Goal: Task Accomplishment & Management: Complete application form

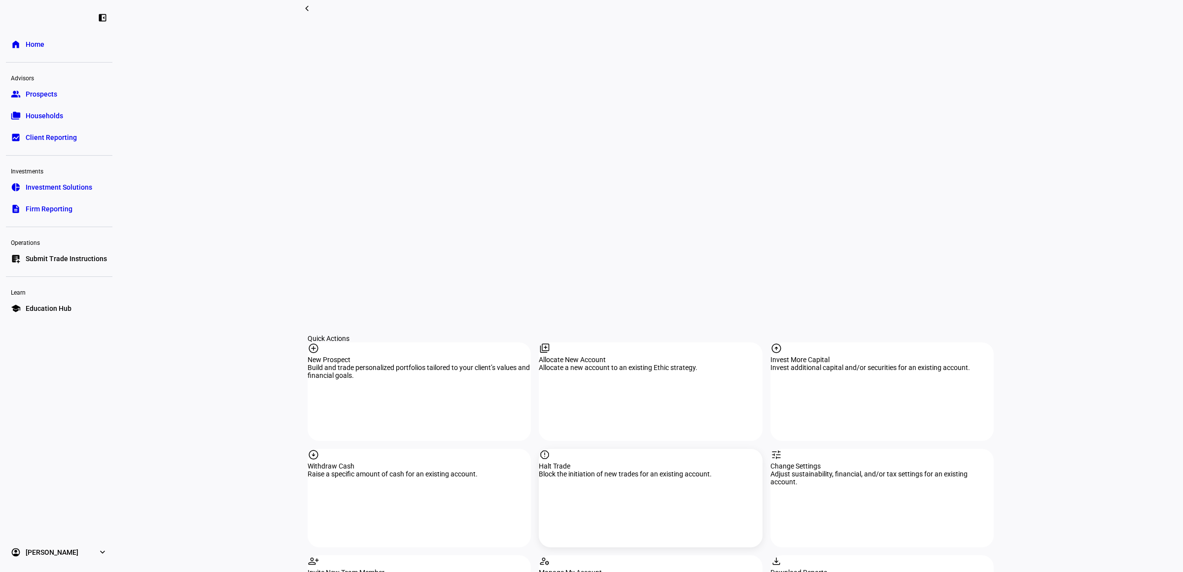
scroll to position [801, 0]
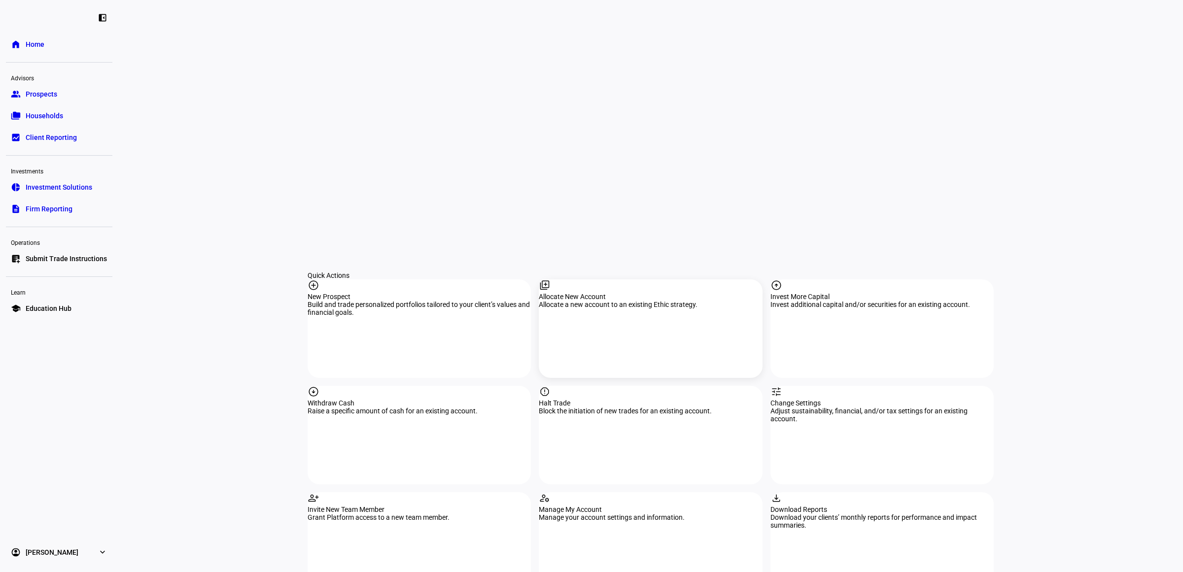
click at [635, 293] on div "Allocate New Account" at bounding box center [650, 297] width 223 height 8
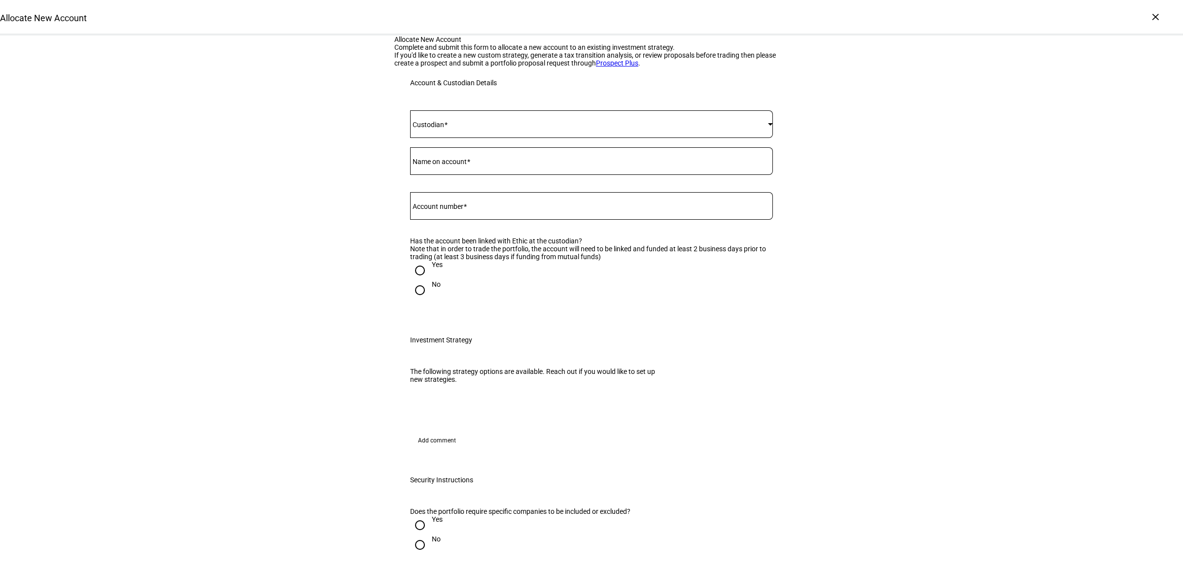
click at [453, 138] on div at bounding box center [591, 124] width 363 height 28
click at [447, 366] on mat-option "[PERSON_NAME]" at bounding box center [587, 369] width 362 height 24
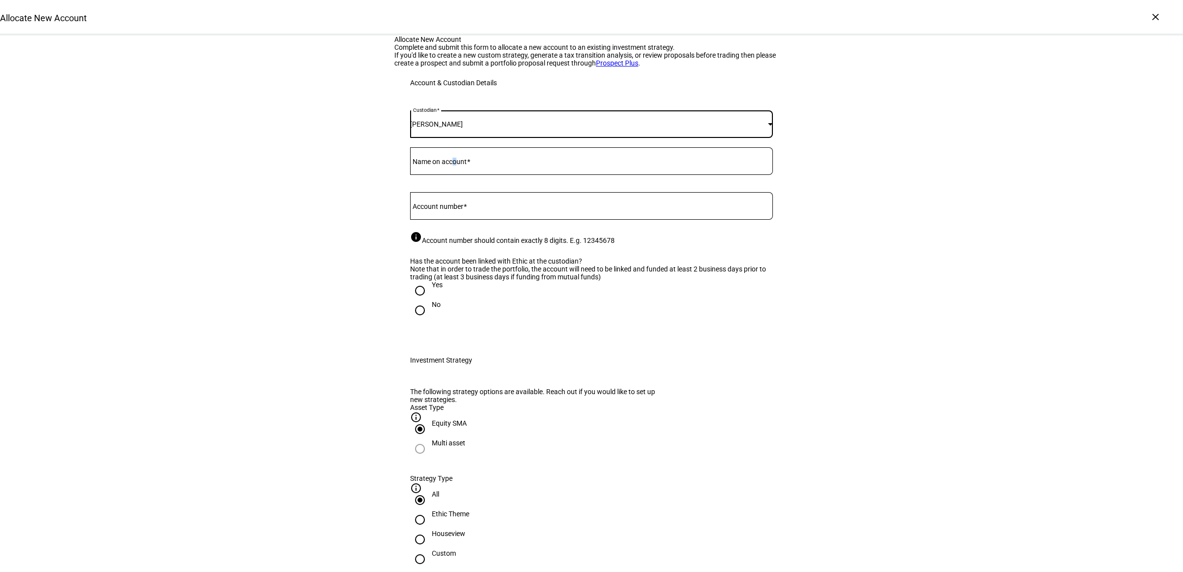
click at [456, 166] on mat-label "Name on account" at bounding box center [439, 162] width 54 height 8
click at [456, 163] on input "Name on account" at bounding box center [591, 159] width 363 height 8
type input "[PERSON_NAME] Foundation"
click at [452, 220] on div at bounding box center [591, 206] width 363 height 28
paste input "80902429"
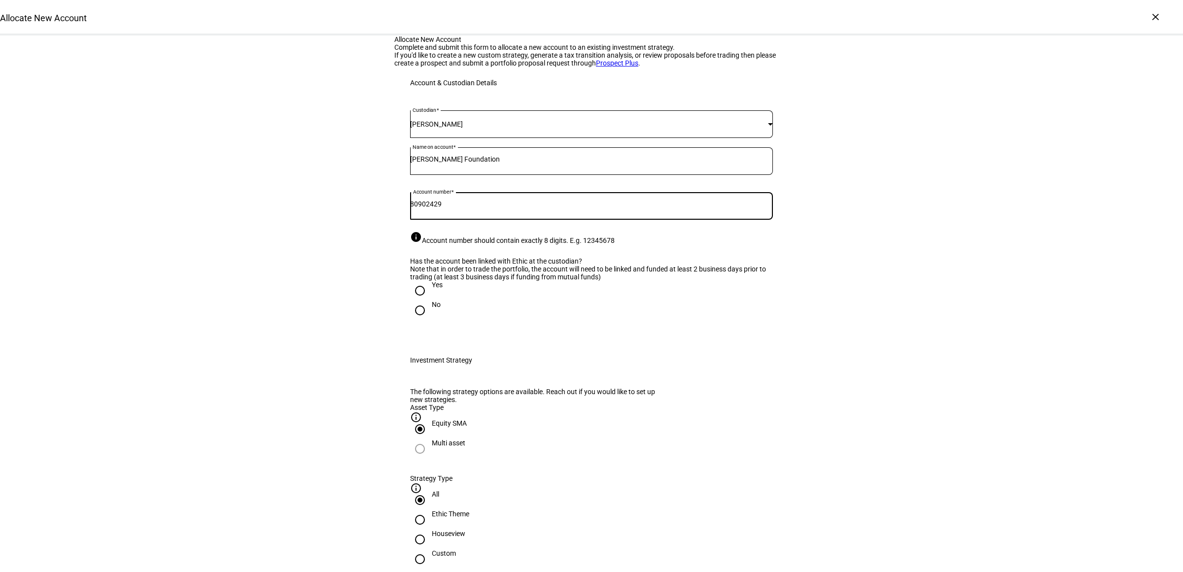
type input "80902429"
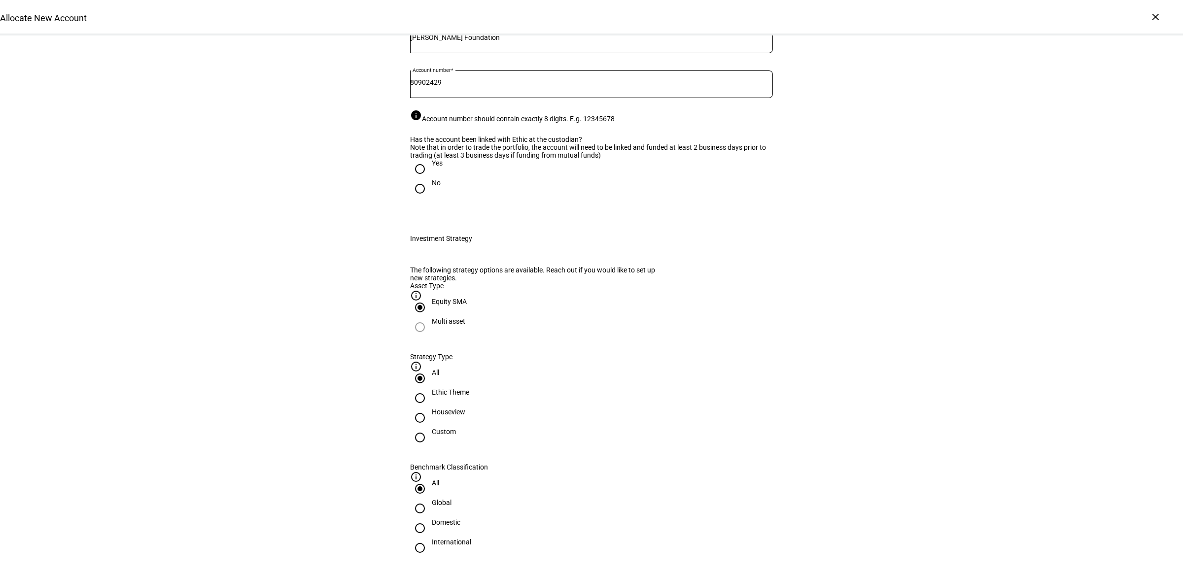
scroll to position [123, 0]
click at [414, 177] on input "Yes" at bounding box center [420, 168] width 20 height 20
radio input "true"
click at [469, 405] on div "Ethic Theme" at bounding box center [450, 396] width 37 height 18
click at [430, 406] on input "Ethic Theme" at bounding box center [420, 397] width 20 height 20
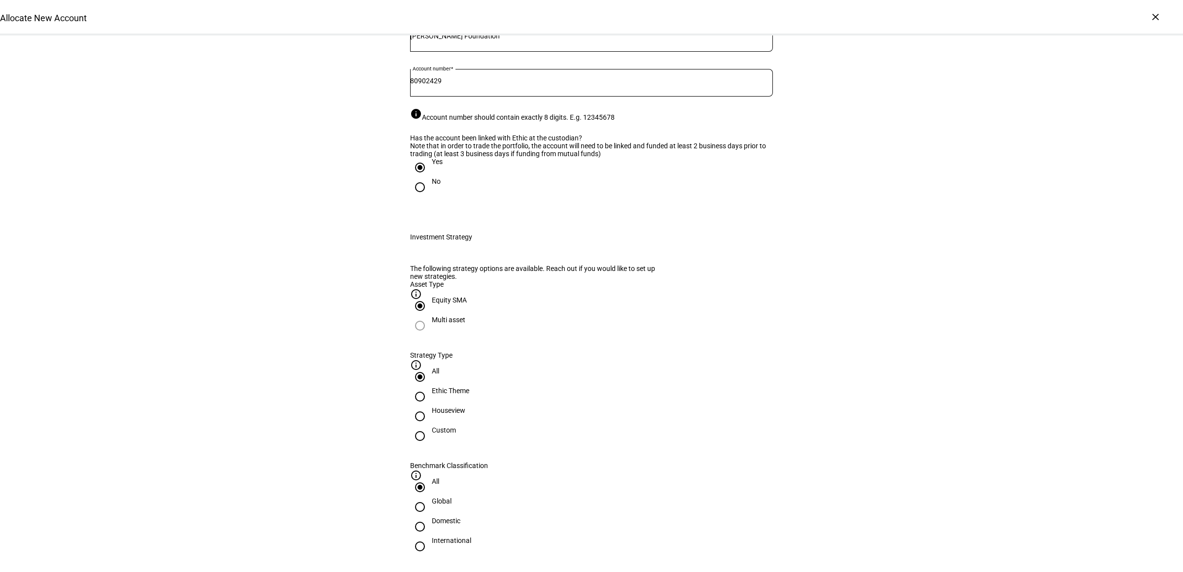
radio input "true"
click at [460, 517] on div "Domestic" at bounding box center [446, 521] width 29 height 8
click at [430, 517] on input "Domestic" at bounding box center [420, 527] width 20 height 20
radio input "true"
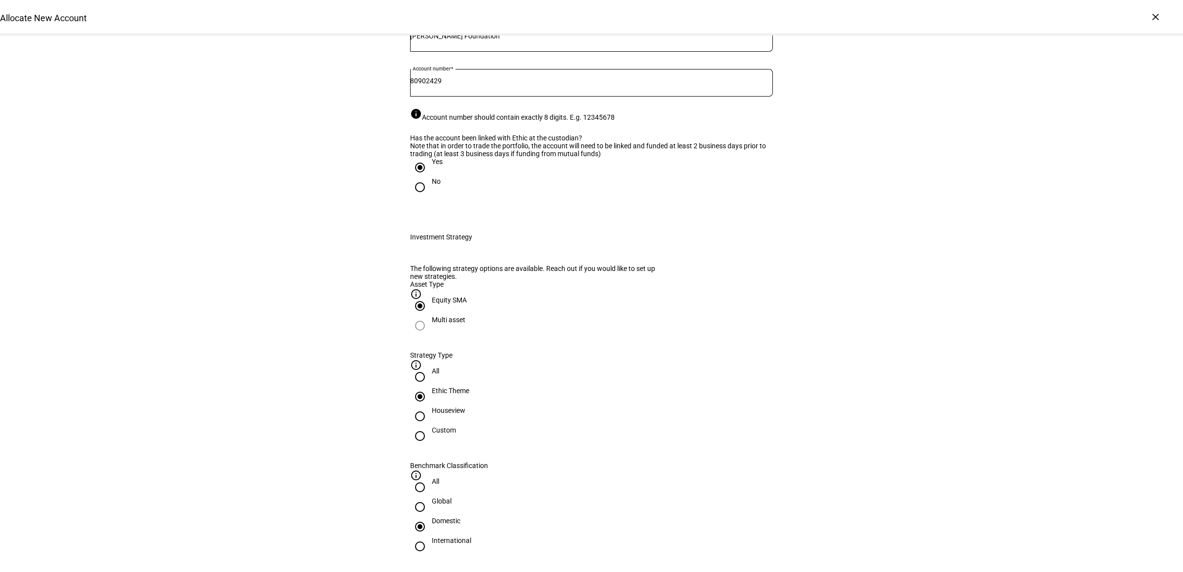
radio input "true"
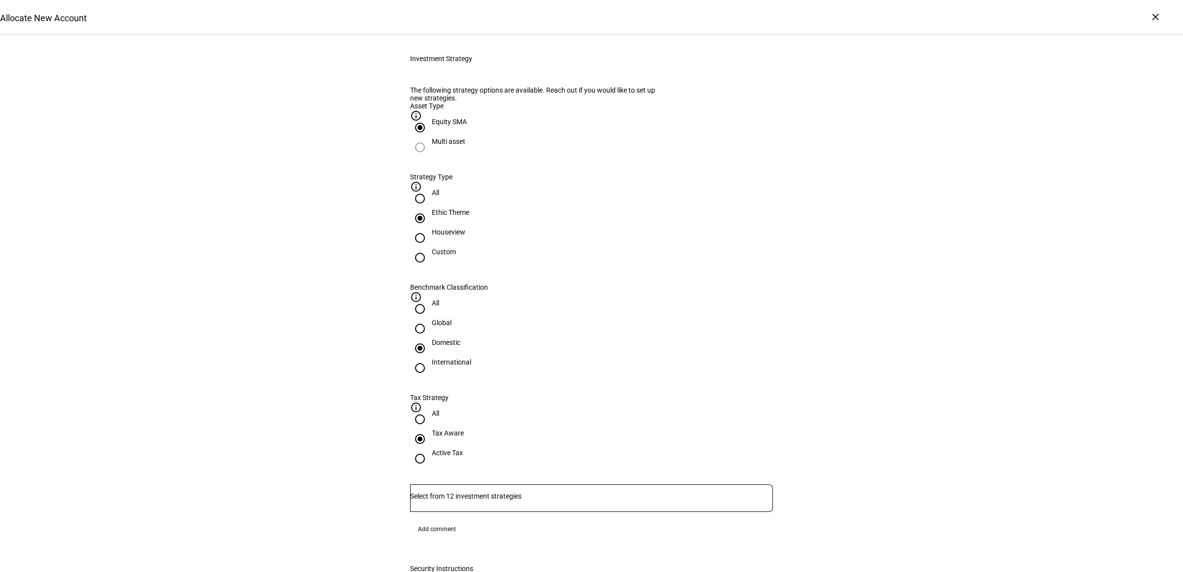
scroll to position [431, 0]
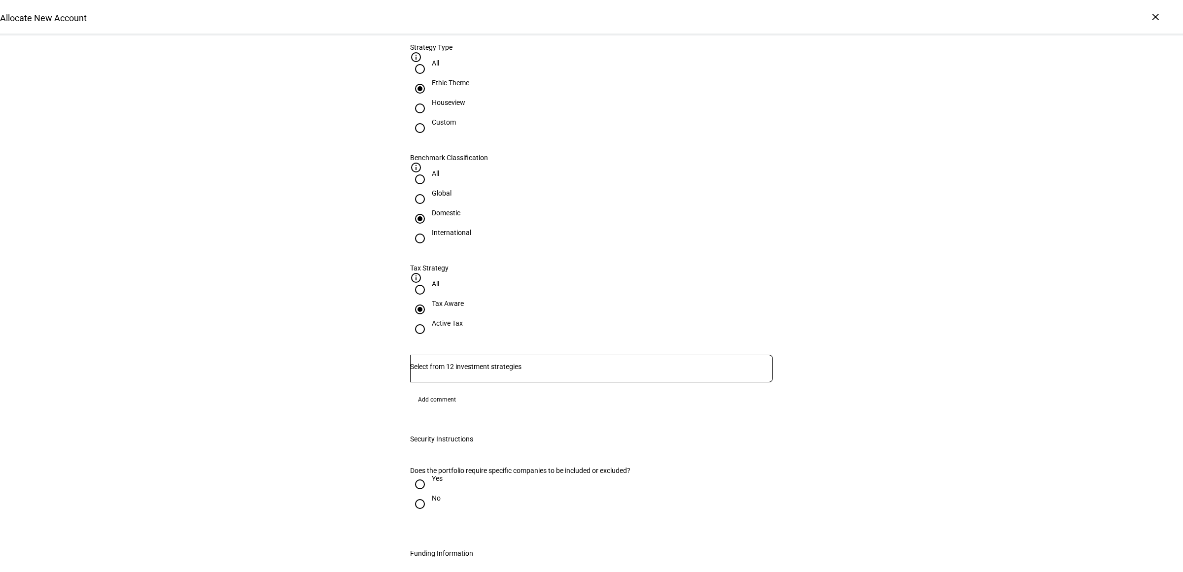
click at [494, 355] on div at bounding box center [591, 369] width 363 height 28
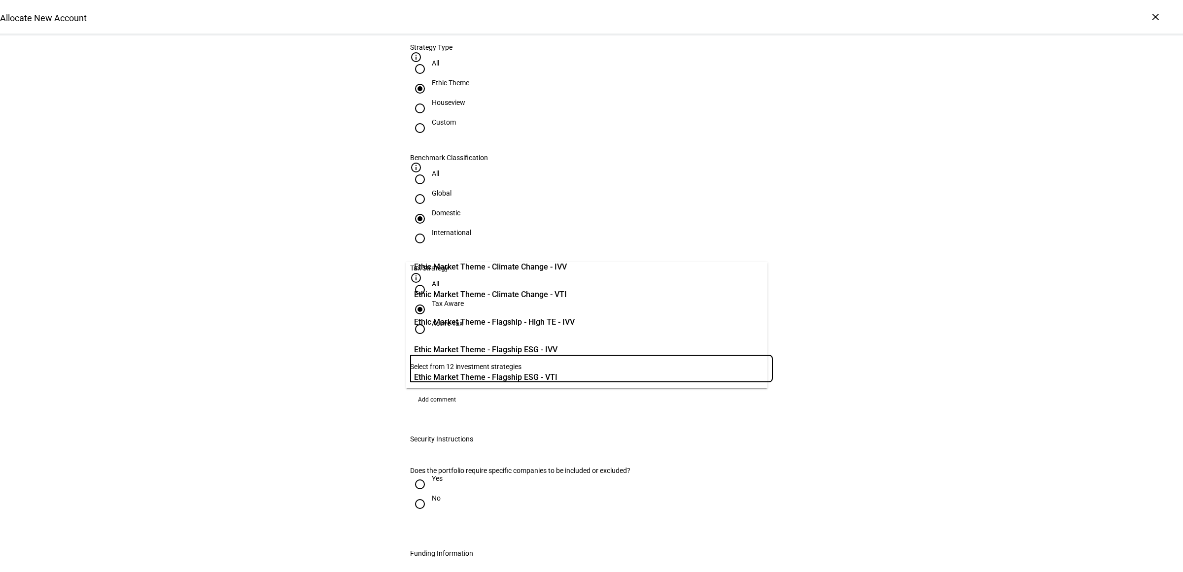
scroll to position [62, 0]
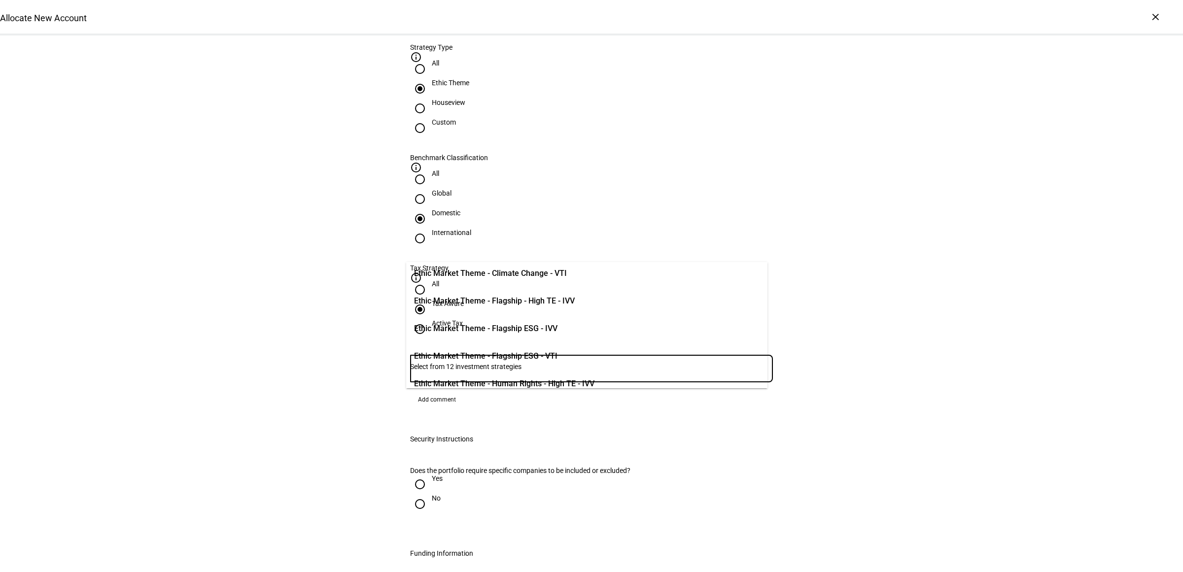
click at [538, 329] on span "Ethic Market Theme - Flagship ESG - IVV" at bounding box center [485, 329] width 143 height 12
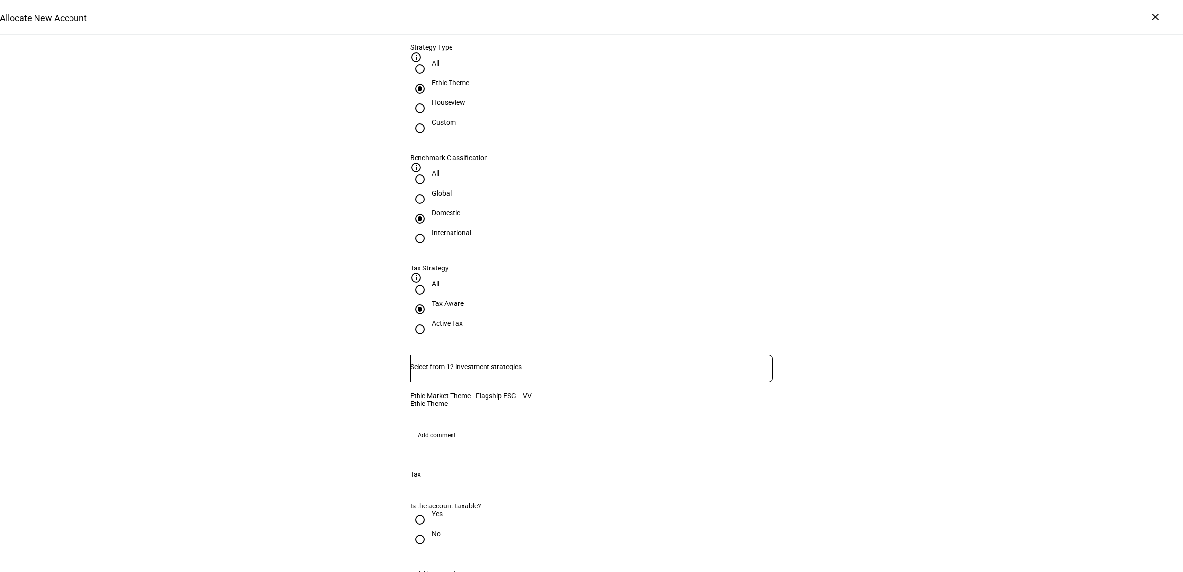
click at [883, 336] on div "Allocate New Account Complete and submit this form to allocate a new account to…" at bounding box center [591, 380] width 1183 height 1553
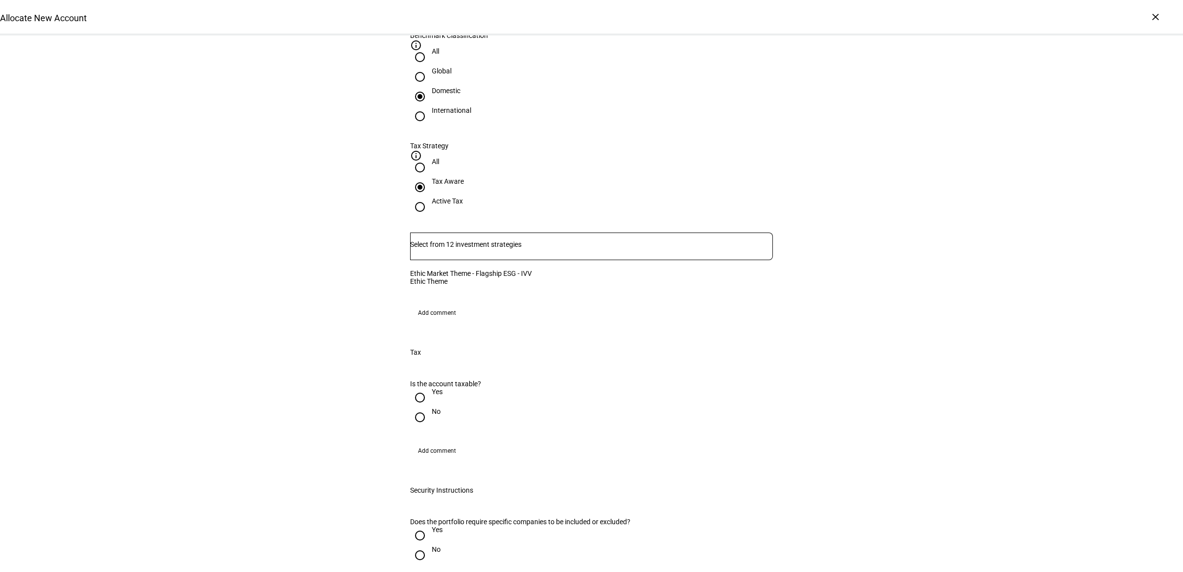
scroll to position [554, 0]
click at [420, 406] on input "No" at bounding box center [420, 416] width 20 height 20
radio input "true"
click at [945, 355] on div "Allocate New Account Complete and submit this form to allocate a new account to…" at bounding box center [591, 257] width 1183 height 1553
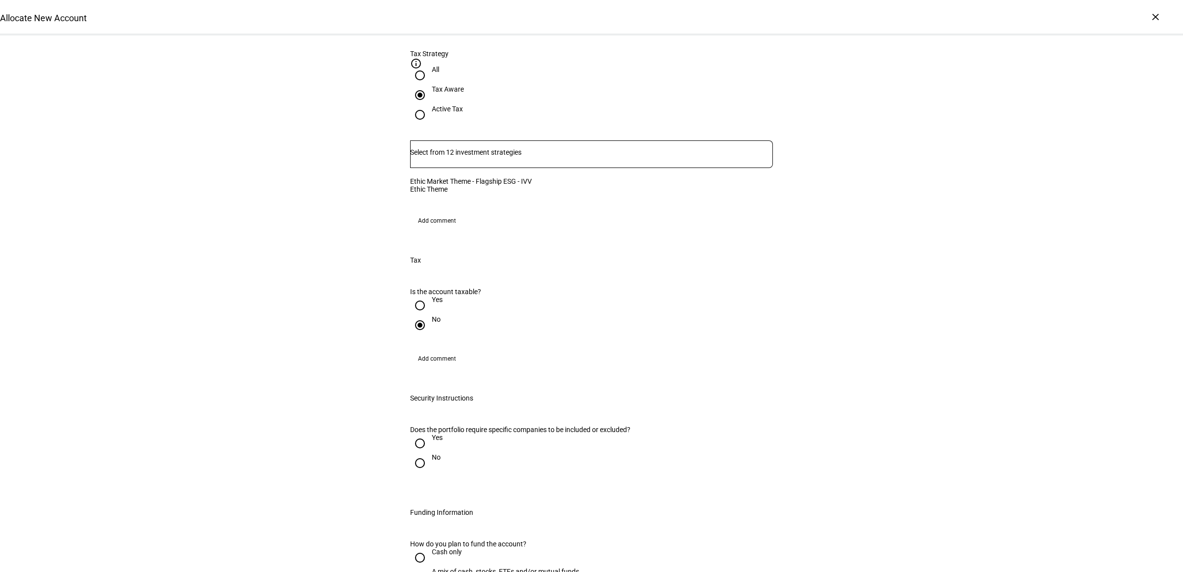
scroll to position [739, 0]
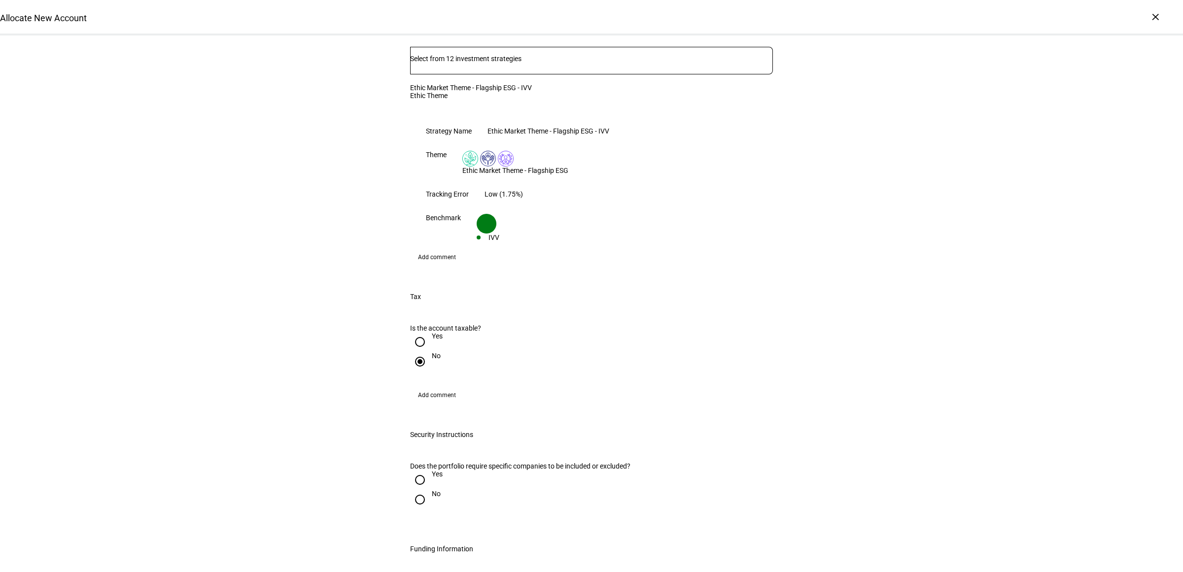
click at [420, 470] on input "Yes" at bounding box center [420, 480] width 20 height 20
radio input "true"
click at [450, 525] on input "Number" at bounding box center [482, 529] width 145 height 8
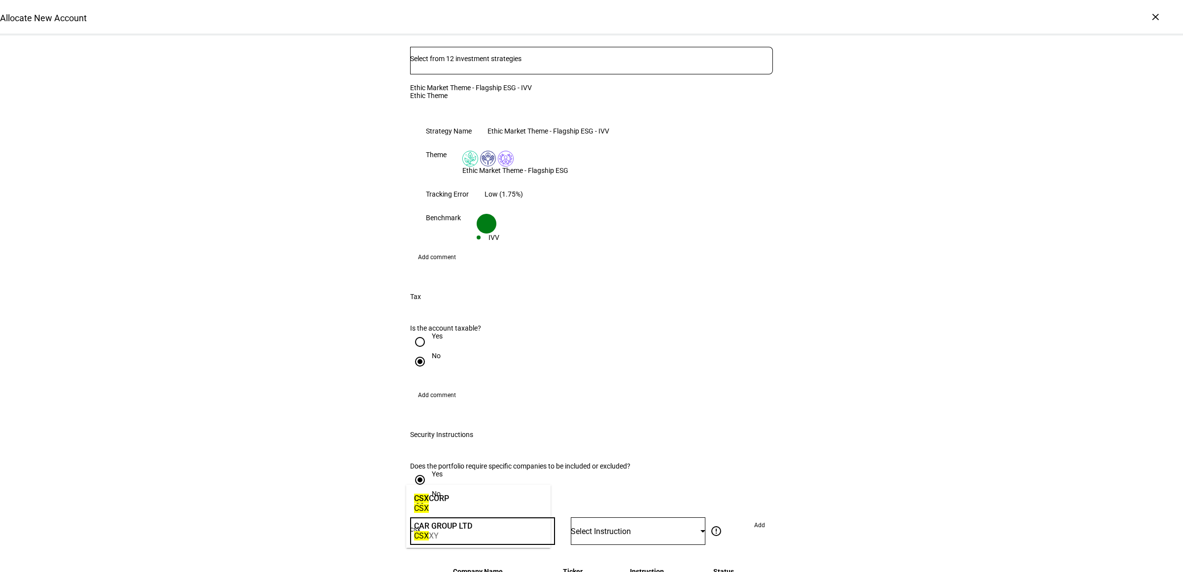
type input "csx"
click at [459, 504] on mat-option "CSX CORP CSX" at bounding box center [478, 503] width 144 height 28
click at [663, 527] on div "Select Instruction" at bounding box center [636, 531] width 130 height 9
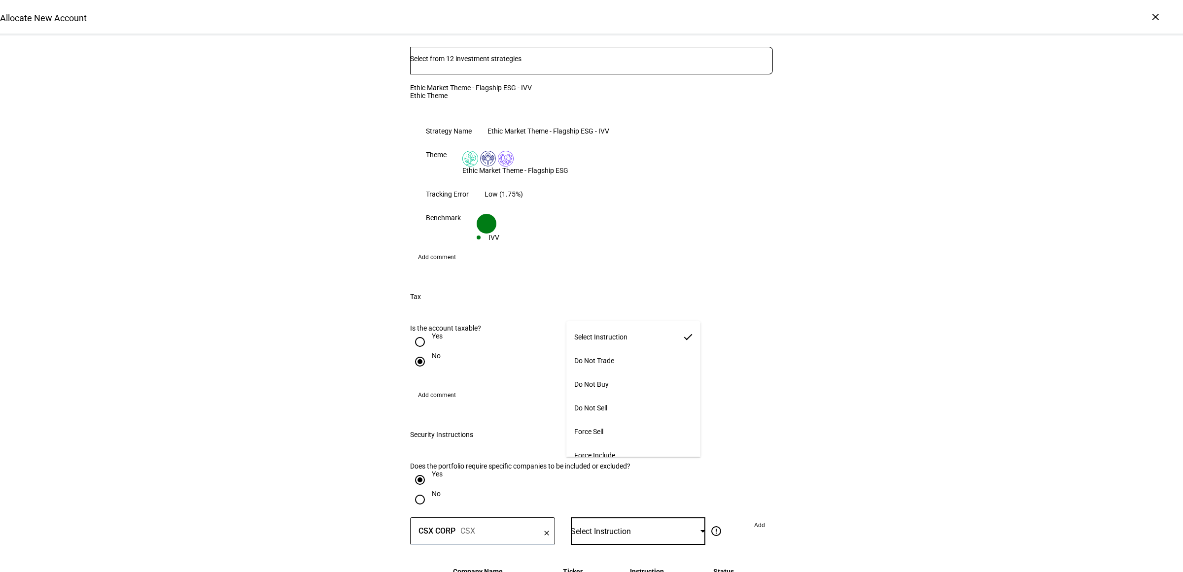
click at [613, 451] on span "Force Include" at bounding box center [594, 455] width 41 height 8
click at [746, 517] on span at bounding box center [759, 525] width 27 height 16
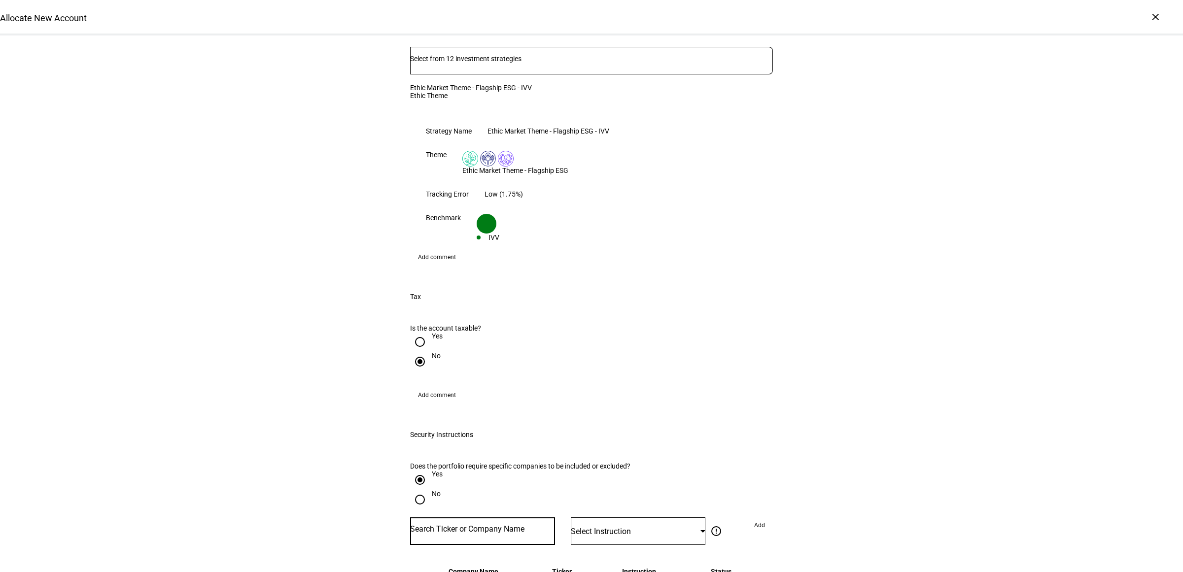
click at [446, 525] on input "Number" at bounding box center [482, 529] width 145 height 8
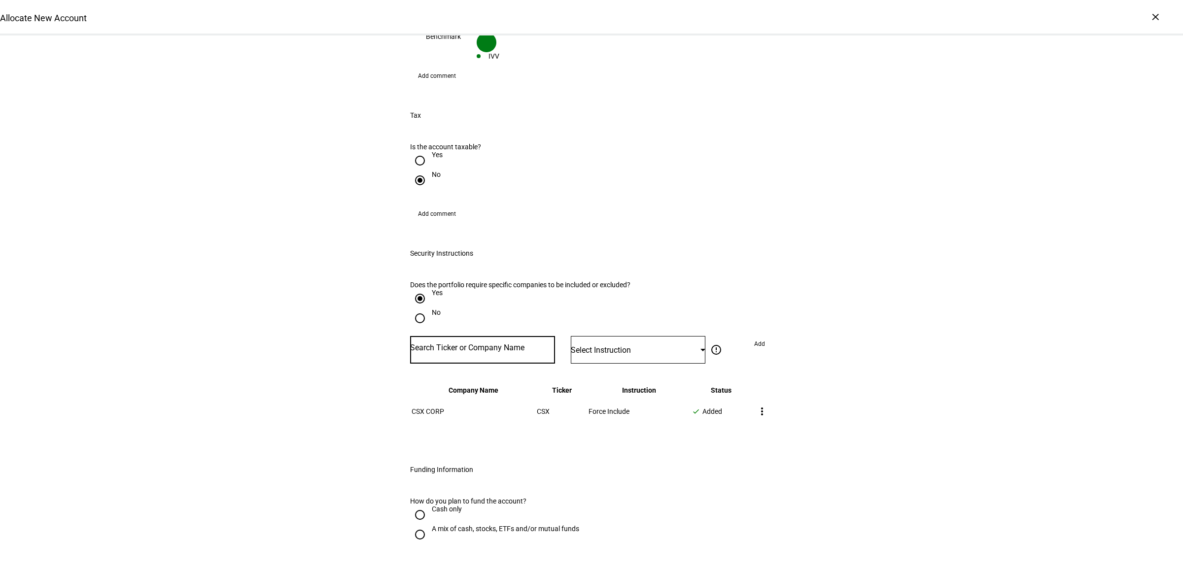
scroll to position [924, 0]
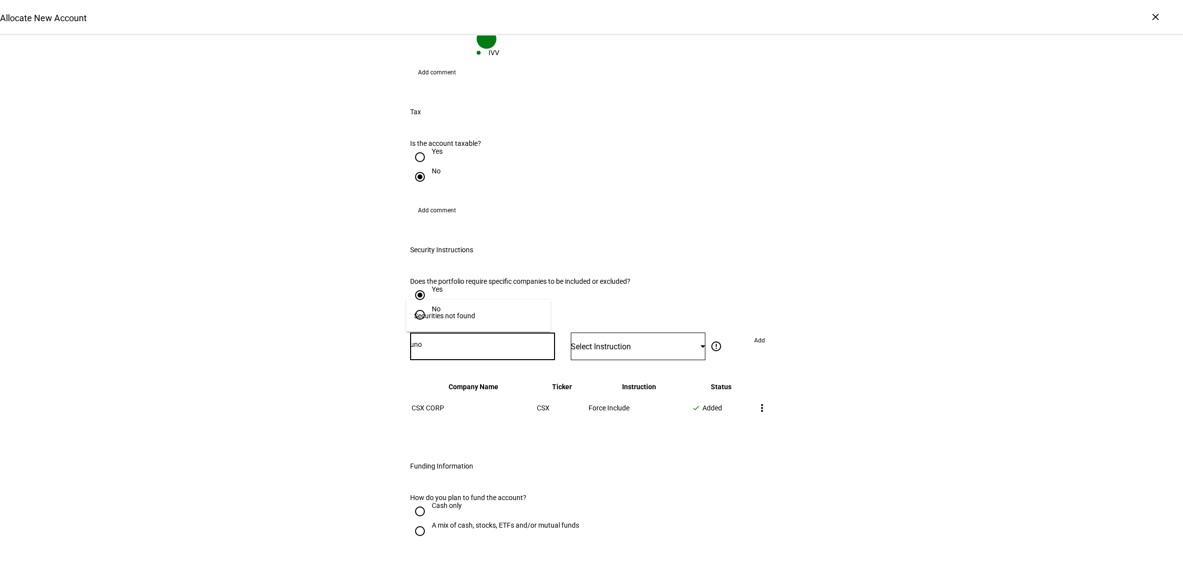
type input "un"
type input "union pac"
click at [492, 323] on div "UNION PAC IFIC CORP UNP" at bounding box center [452, 318] width 82 height 34
click at [623, 333] on div "Select Instruction" at bounding box center [638, 347] width 135 height 28
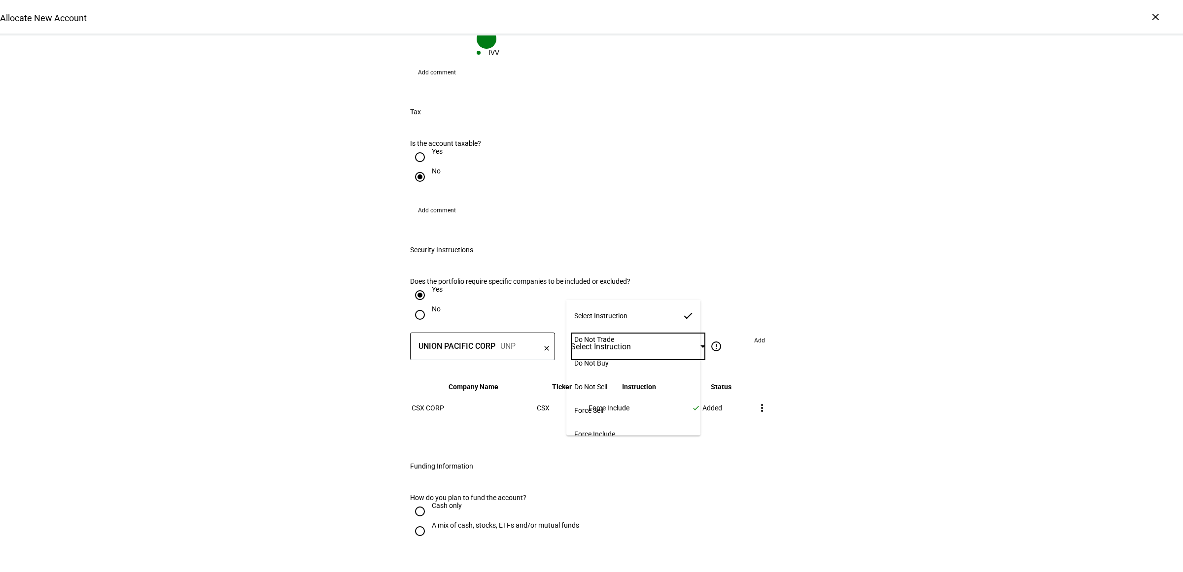
click at [621, 429] on mat-option "Force Include" at bounding box center [633, 434] width 134 height 24
click at [747, 333] on eth-button "Add" at bounding box center [759, 347] width 27 height 28
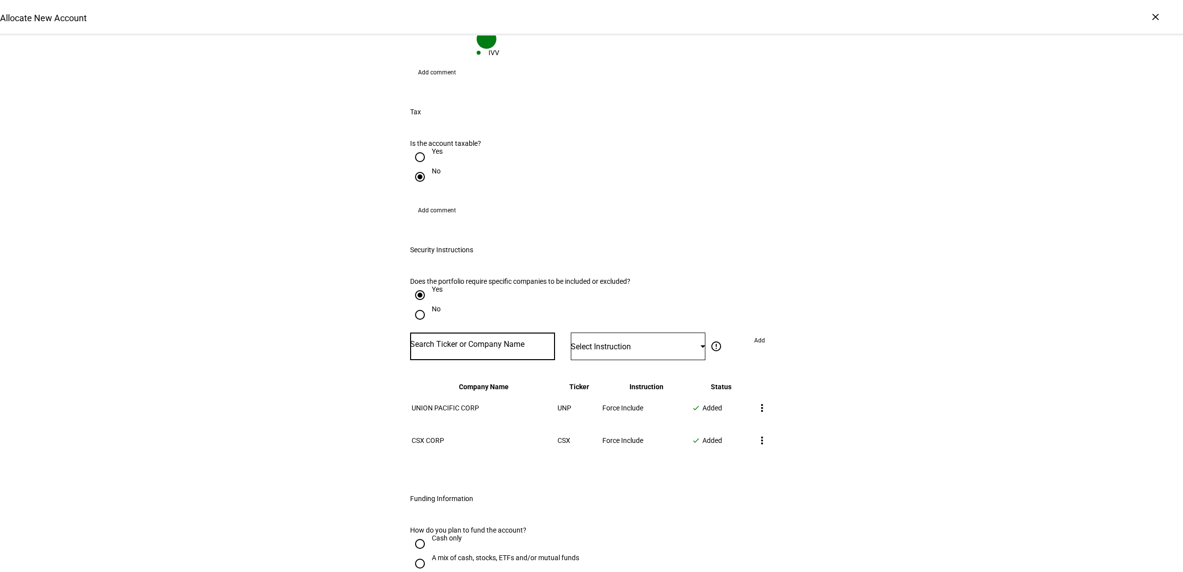
click at [467, 340] on input "Number" at bounding box center [482, 344] width 145 height 8
type input "canadian pa"
click at [483, 306] on div "CANADIAN PA CIFIC [US_STATE] CITY LIMITED CP" at bounding box center [496, 318] width 170 height 34
click at [600, 342] on span "Select Instruction" at bounding box center [601, 346] width 60 height 9
click at [615, 430] on span "Force Include" at bounding box center [594, 434] width 41 height 8
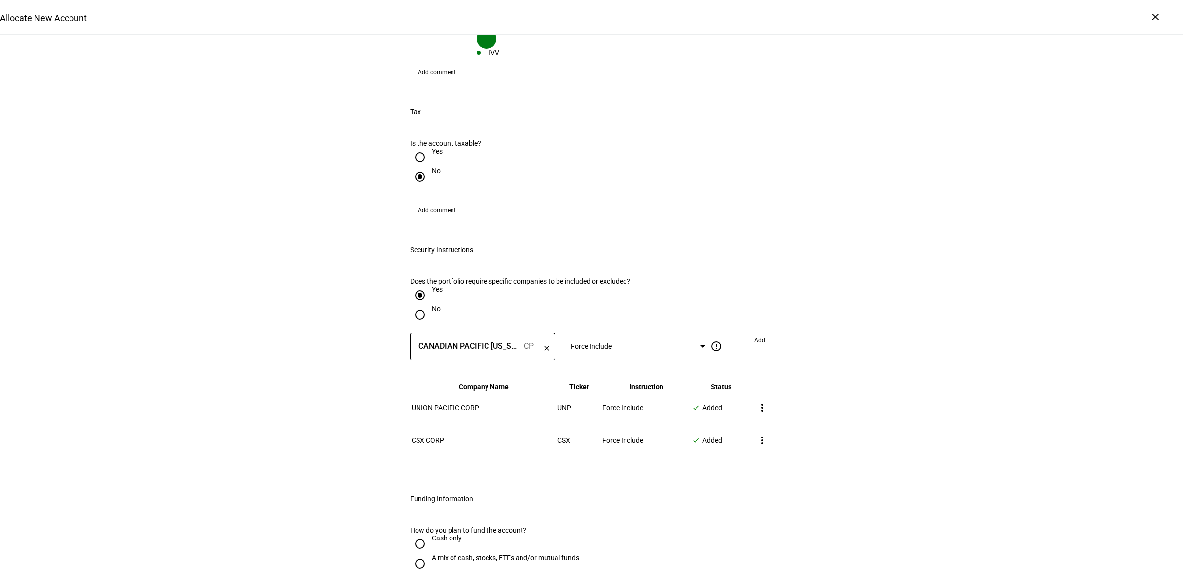
click at [754, 333] on span "Add" at bounding box center [759, 341] width 11 height 16
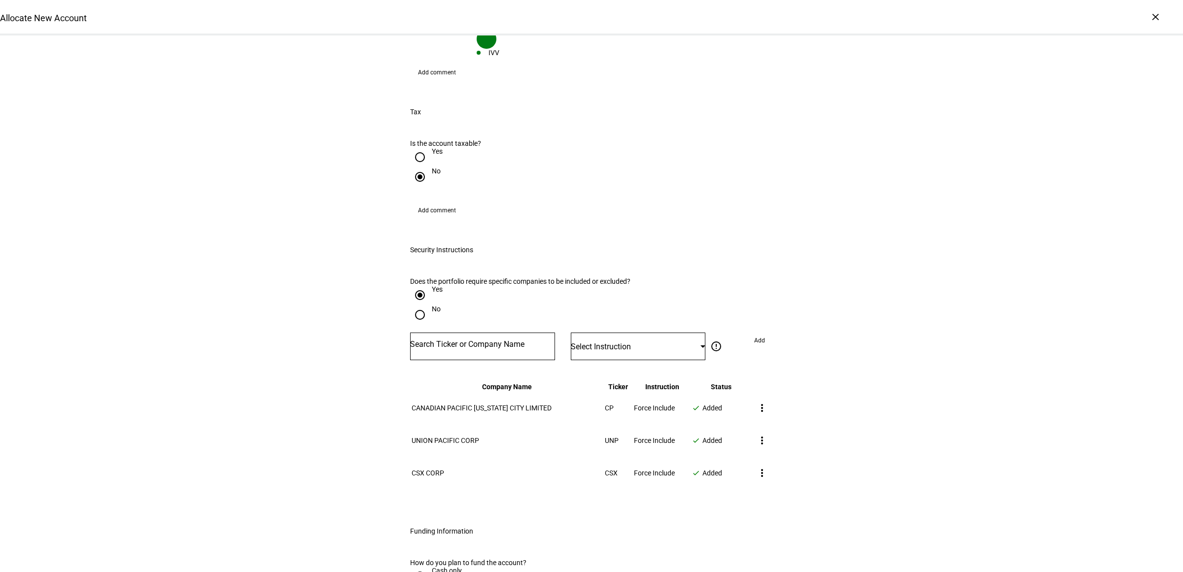
drag, startPoint x: 426, startPoint y: 361, endPoint x: 551, endPoint y: 360, distance: 124.7
click at [551, 392] on td "CANADIAN PACIFIC [US_STATE] CITY LIMITED" at bounding box center [507, 408] width 192 height 32
copy span "CANADIAN PACIFIC [US_STATE] CITY LIMITED"
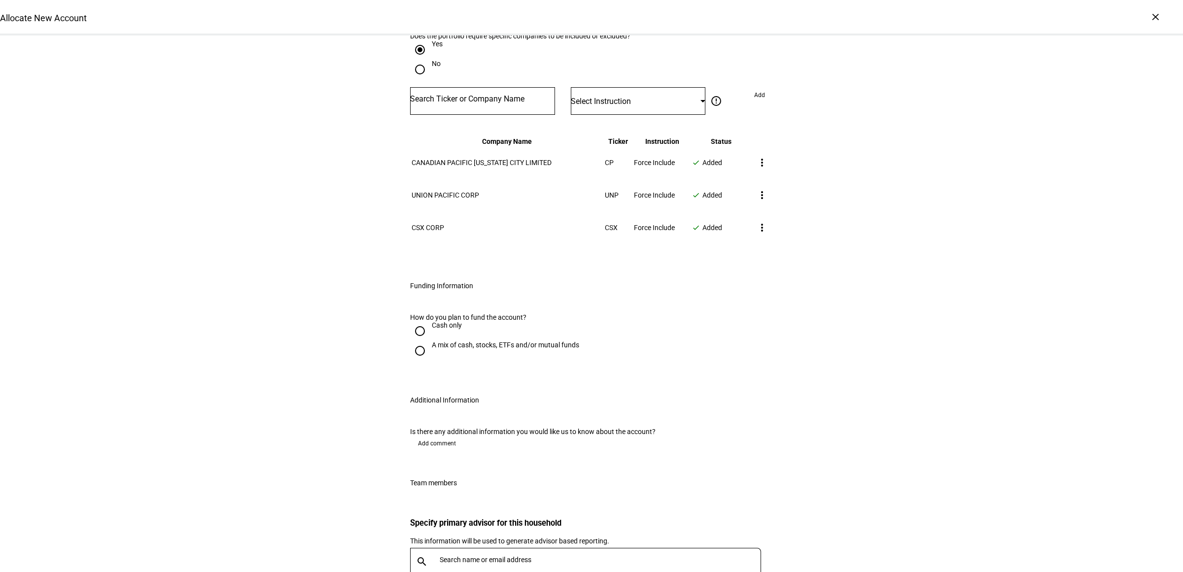
scroll to position [1170, 0]
click at [432, 340] on div "A mix of cash, stocks, ETFs and/or mutual funds" at bounding box center [505, 344] width 147 height 8
click at [428, 340] on input "A mix of cash, stocks, ETFs and/or mutual funds" at bounding box center [420, 350] width 20 height 20
radio input "true"
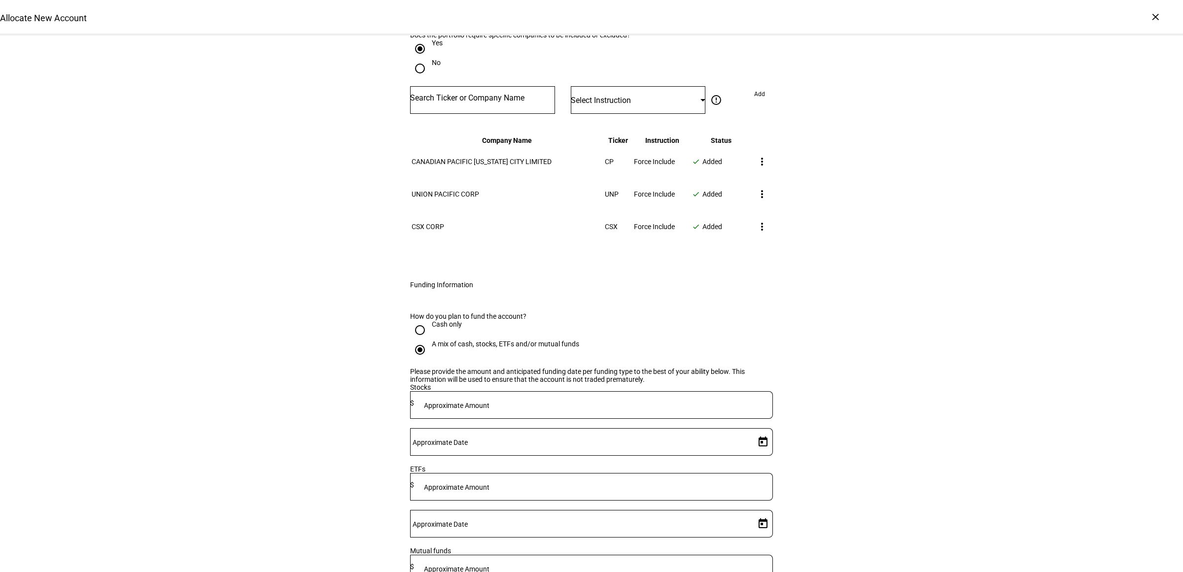
click at [570, 481] on input at bounding box center [593, 485] width 359 height 8
type input "950,000"
click at [751, 512] on span "Open calendar" at bounding box center [763, 524] width 24 height 24
click at [733, 355] on span "21" at bounding box center [736, 360] width 18 height 18
type input "[DATE]"
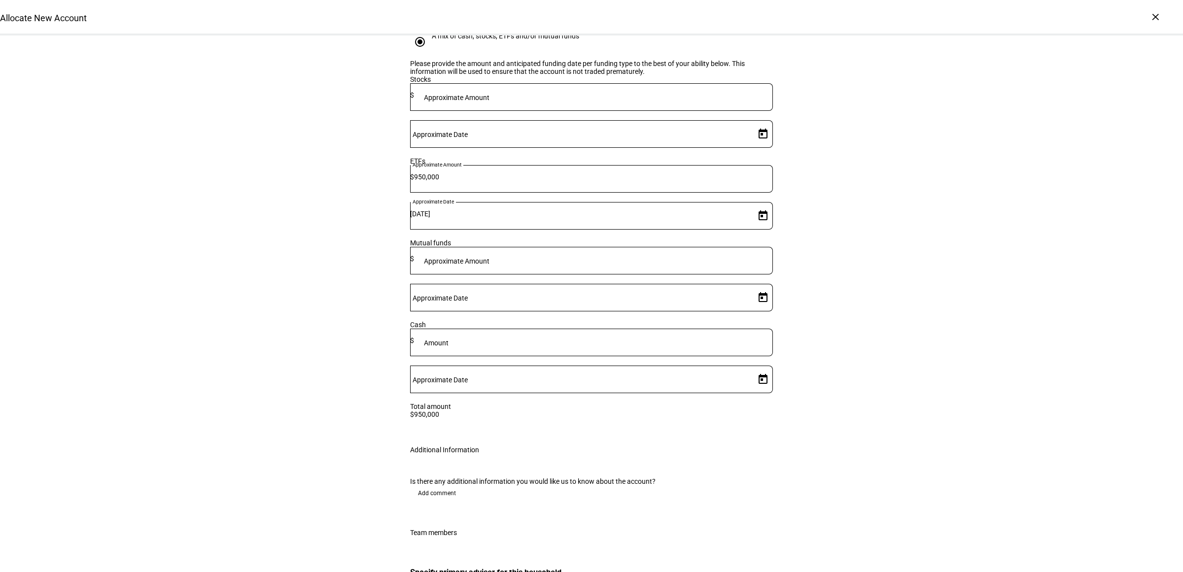
type input "g"
type input "kore"
click at [481, 512] on div "[PERSON_NAME][EMAIL_ADDRESS][PERSON_NAME][DOMAIN_NAME]" at bounding box center [548, 509] width 215 height 10
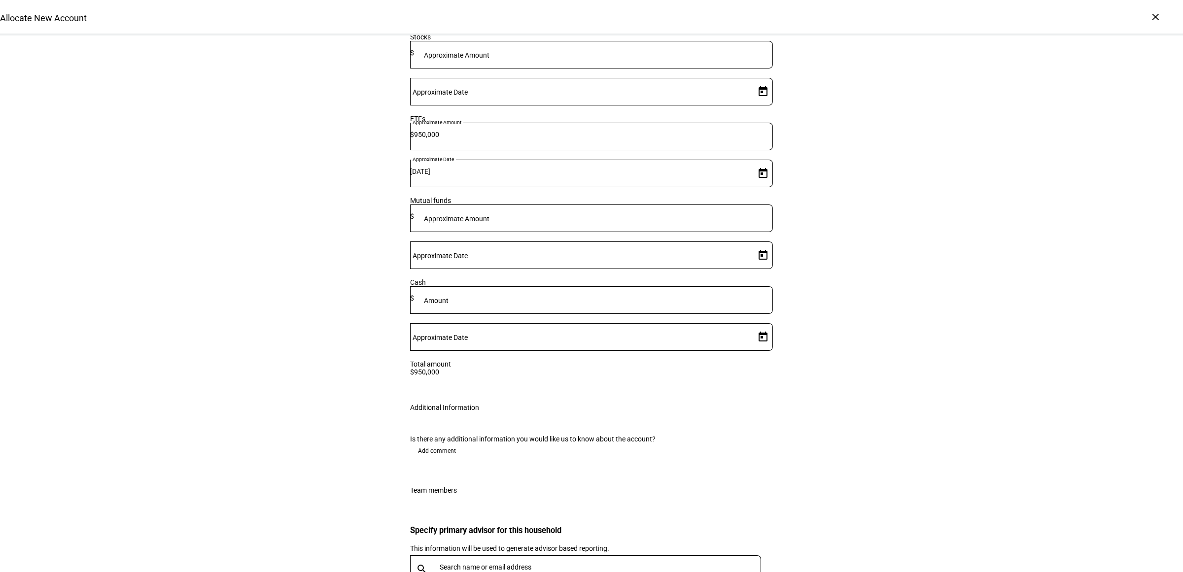
scroll to position [1617, 0]
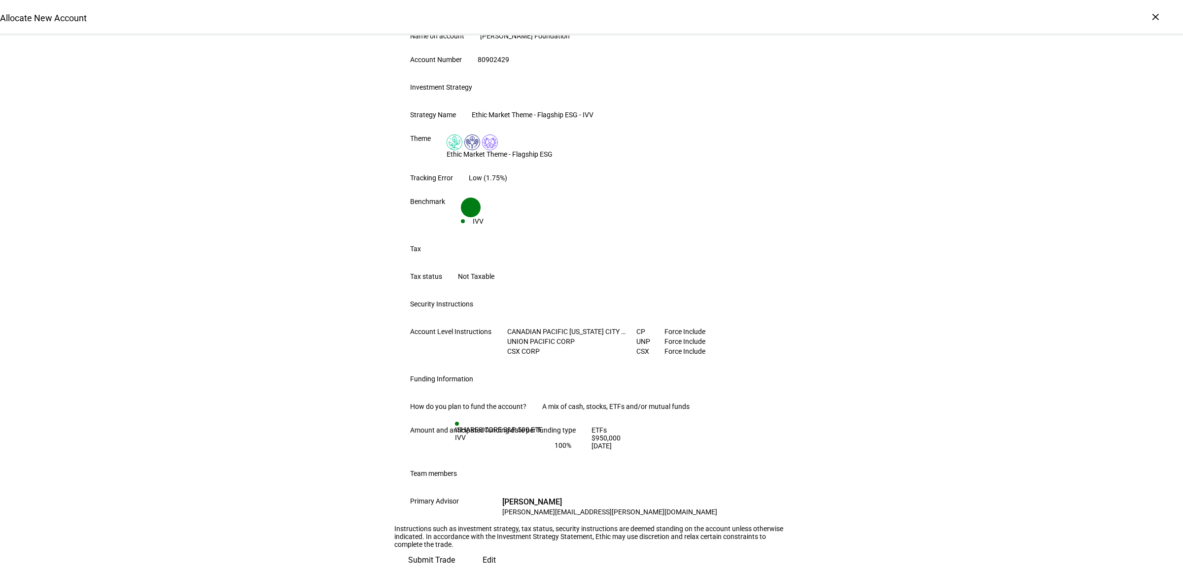
scroll to position [355, 0]
click at [455, 548] on span "Submit Trade" at bounding box center [431, 560] width 47 height 24
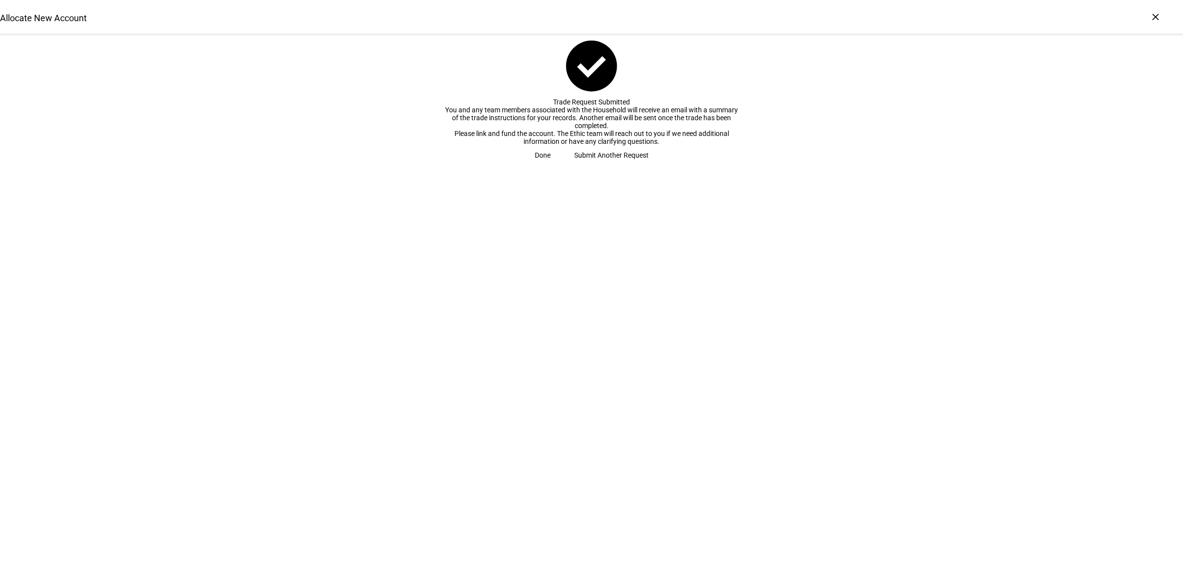
click at [550, 165] on span "Done" at bounding box center [543, 155] width 16 height 20
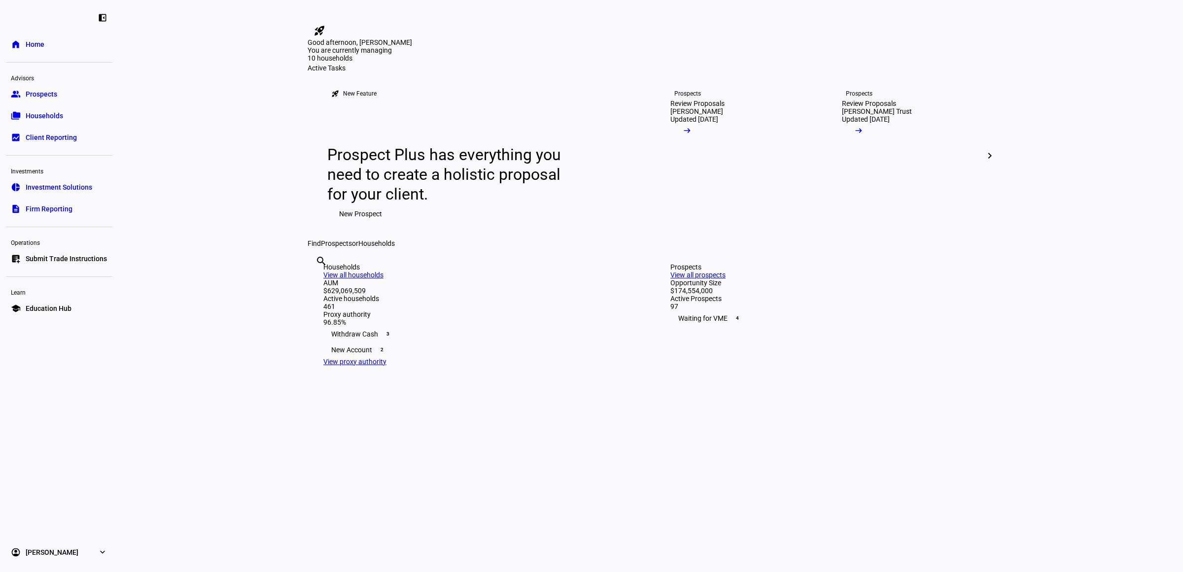
click at [277, 386] on eth-layout-page-content "rocket_launch Product Updates The latest features and improvements Powered by L…" at bounding box center [650, 286] width 1064 height 572
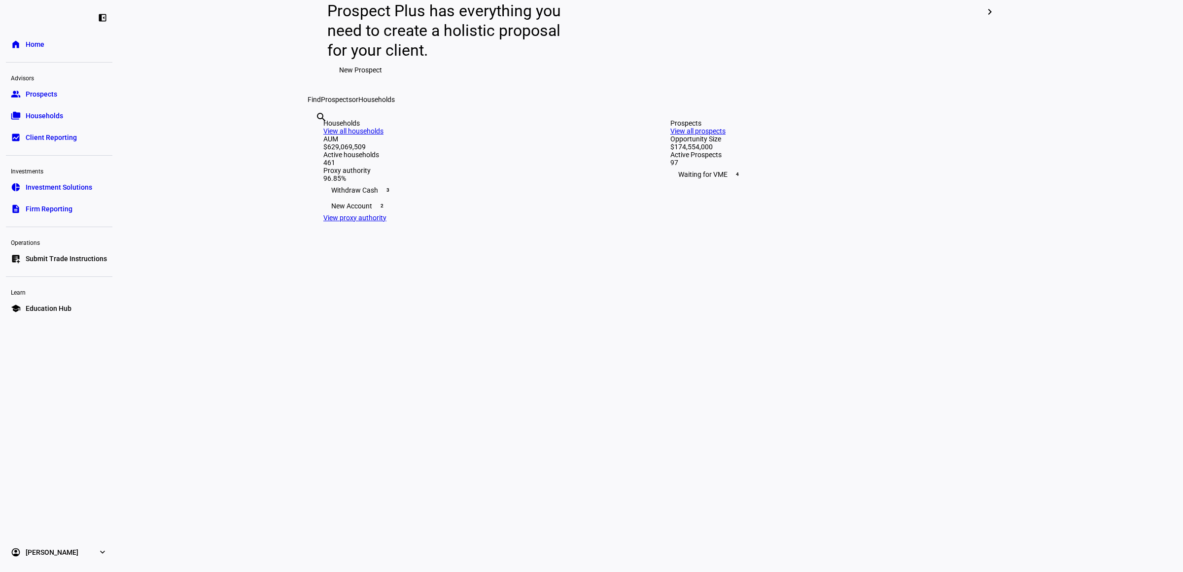
scroll to position [616, 0]
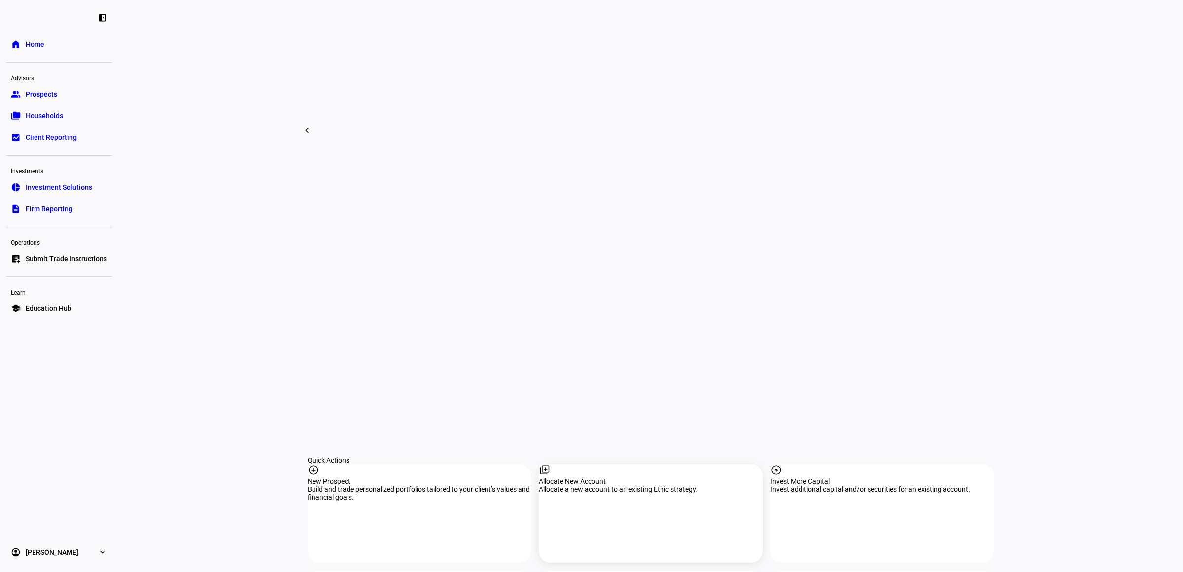
click at [704, 464] on div "library_add Allocate New Account Allocate a new account to an existing Ethic st…" at bounding box center [650, 513] width 223 height 99
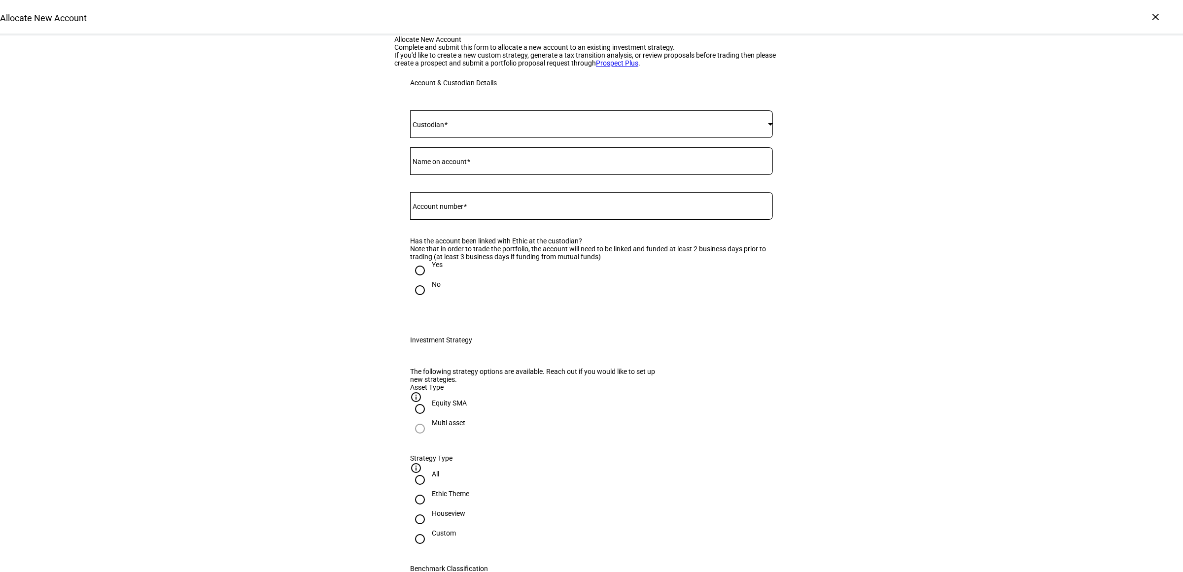
click at [474, 128] on span at bounding box center [589, 124] width 358 height 8
click at [446, 347] on mat-option "[PERSON_NAME]" at bounding box center [587, 347] width 362 height 24
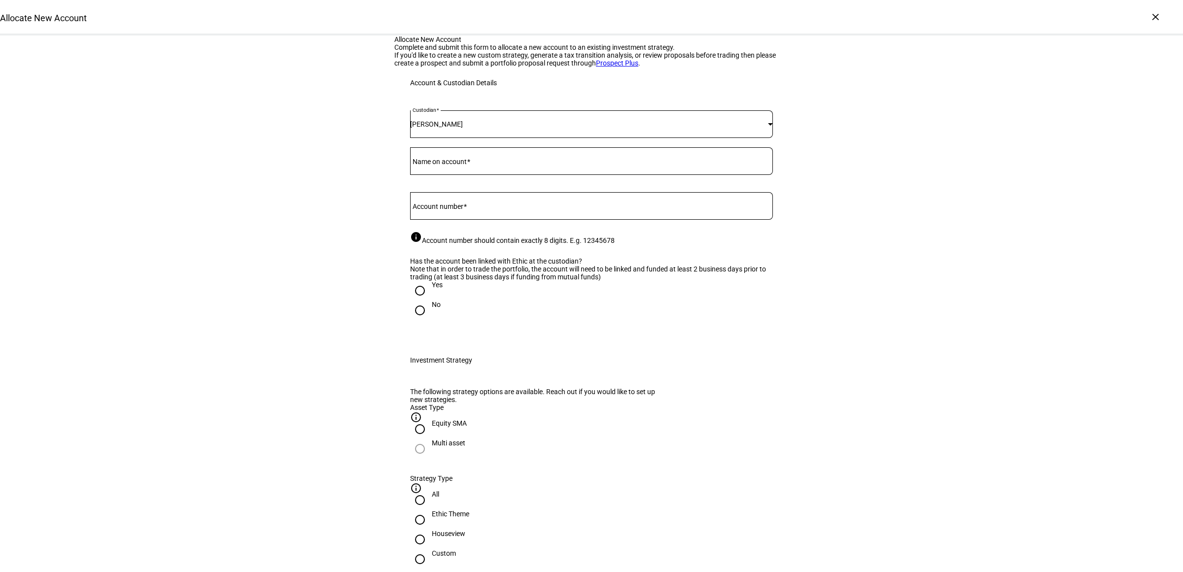
click at [436, 166] on mat-label "Name on account" at bounding box center [439, 162] width 54 height 8
click at [436, 163] on input "Name on account" at bounding box center [591, 159] width 363 height 8
drag, startPoint x: 483, startPoint y: 319, endPoint x: 469, endPoint y: 302, distance: 22.5
click at [483, 208] on input "Account number" at bounding box center [591, 204] width 363 height 8
paste input "94915800"
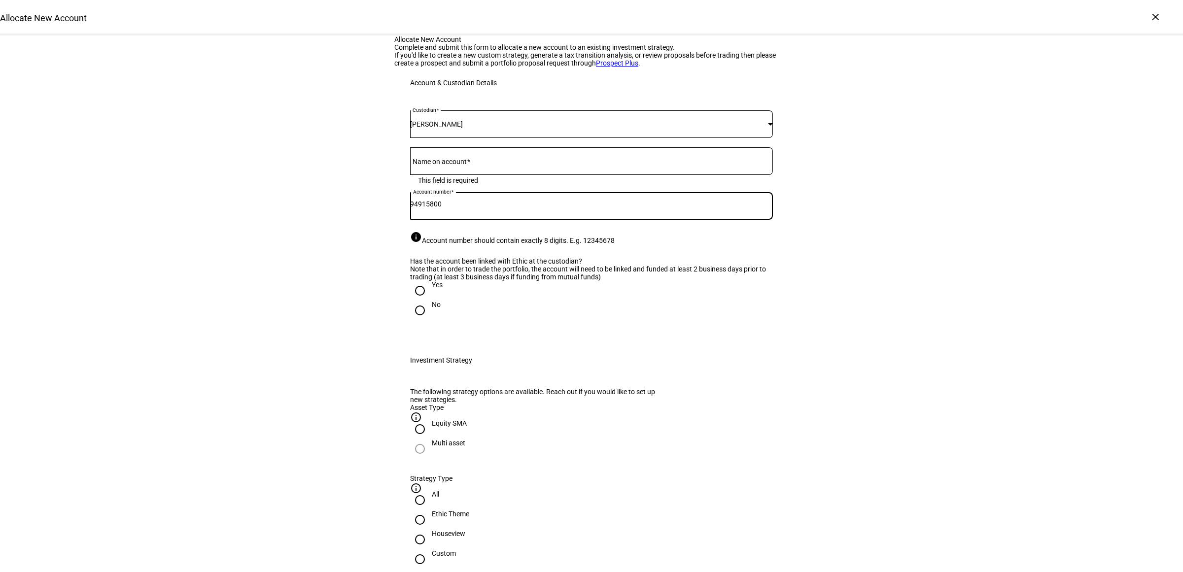
type input "94915800"
click at [454, 163] on input "Name on account" at bounding box center [591, 159] width 363 height 8
type input "[PERSON_NAME] & [PERSON_NAME]"
click at [432, 289] on div "Yes" at bounding box center [437, 285] width 11 height 8
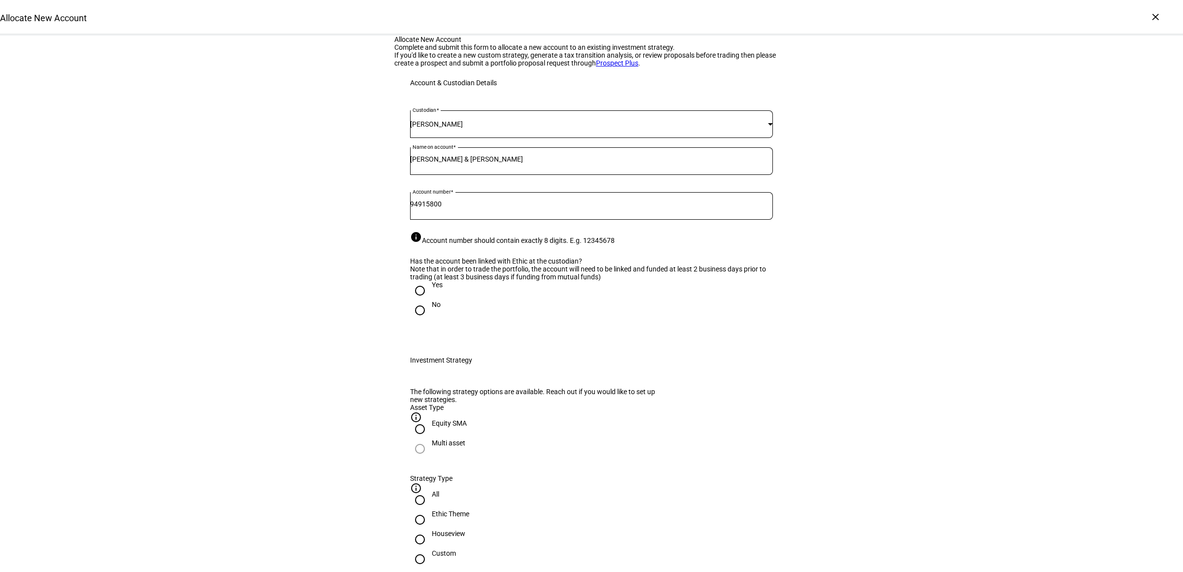
click at [429, 301] on input "Yes" at bounding box center [420, 291] width 20 height 20
radio input "true"
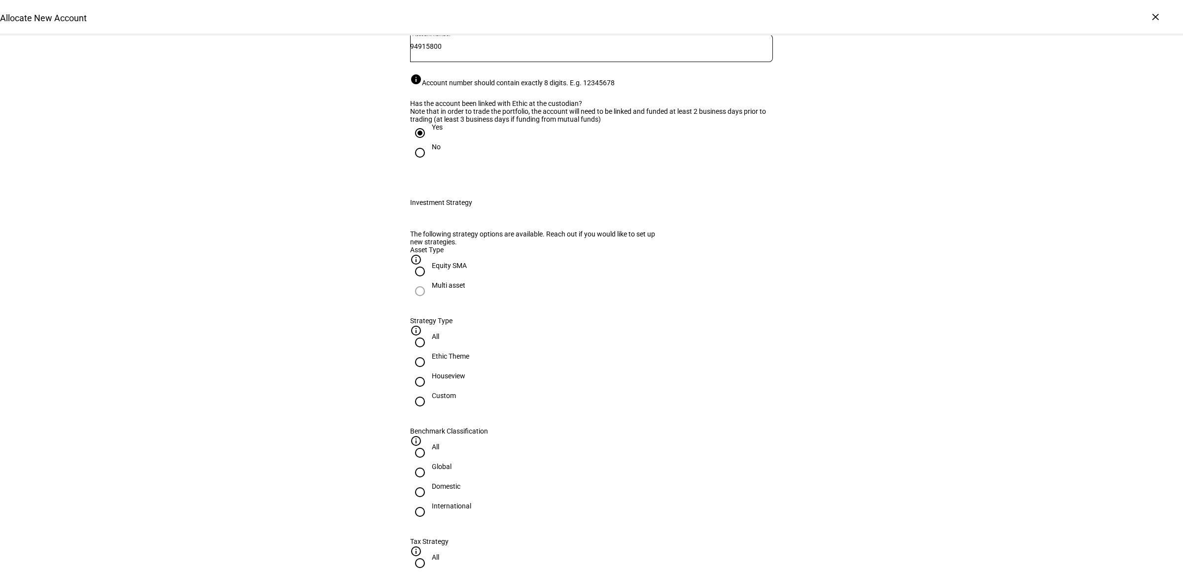
scroll to position [185, 0]
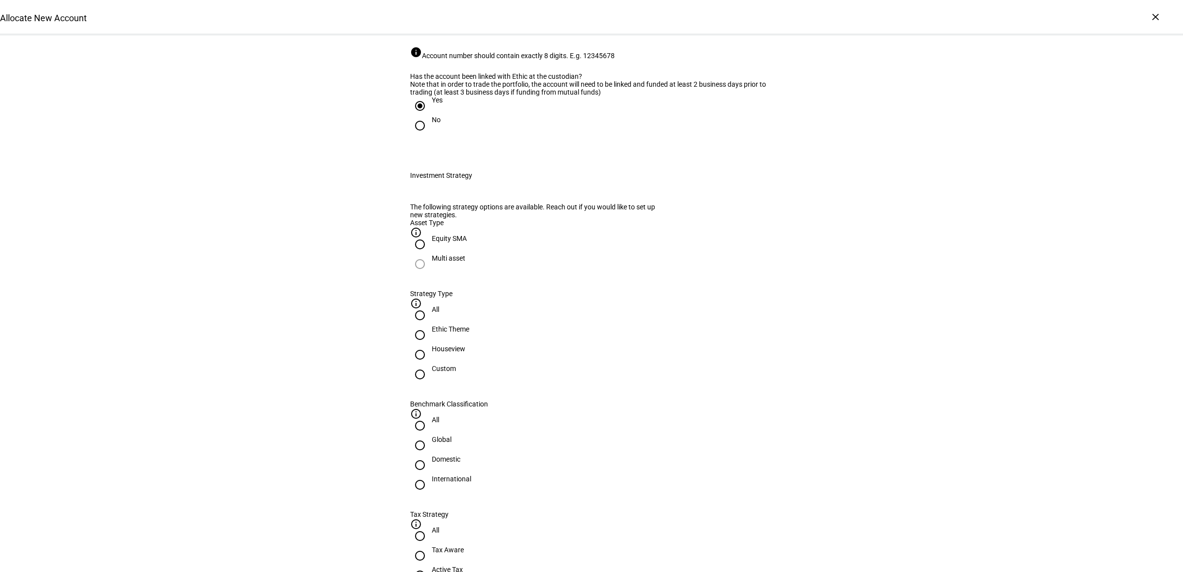
click at [432, 367] on div at bounding box center [420, 355] width 24 height 24
radio input "false"
radio input "true"
click at [460, 455] on div "Domestic" at bounding box center [446, 459] width 29 height 8
click at [430, 455] on input "Domestic" at bounding box center [420, 465] width 20 height 20
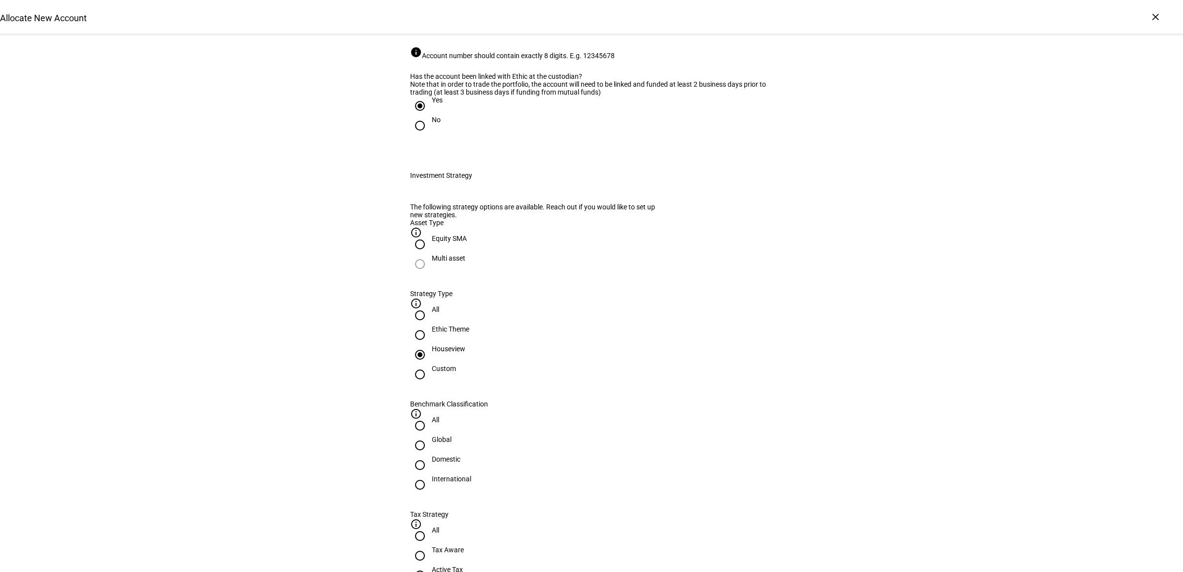
radio input "true"
click at [524, 406] on span "Corient - Active Tax Strategy - High TE - IVV" at bounding box center [491, 410] width 154 height 12
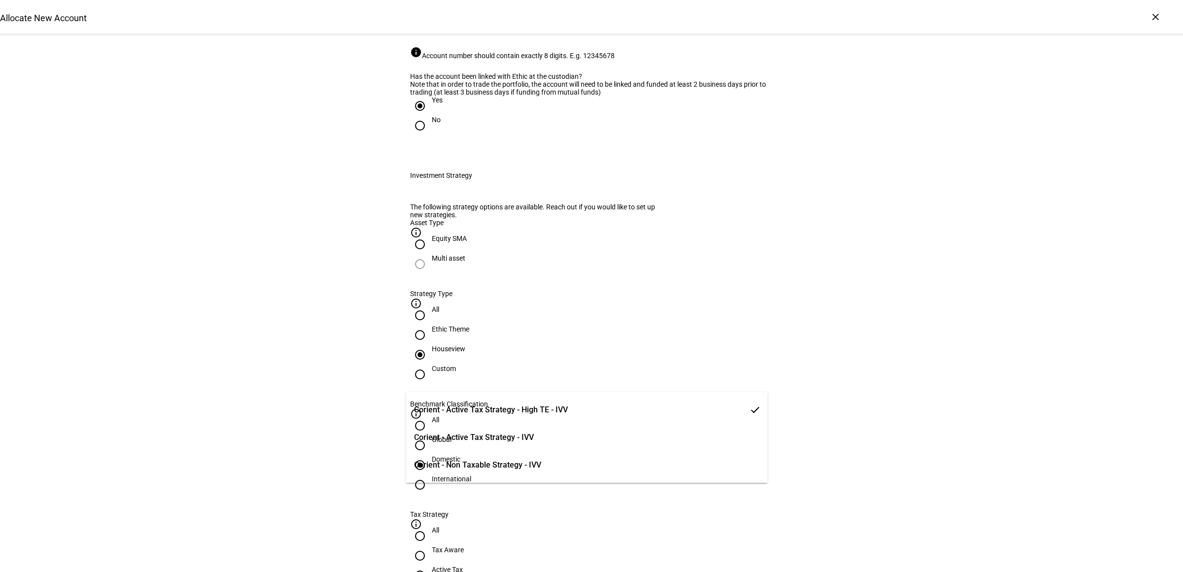
click at [512, 438] on span "Corient - Active Tax Strategy - IVV" at bounding box center [474, 438] width 120 height 12
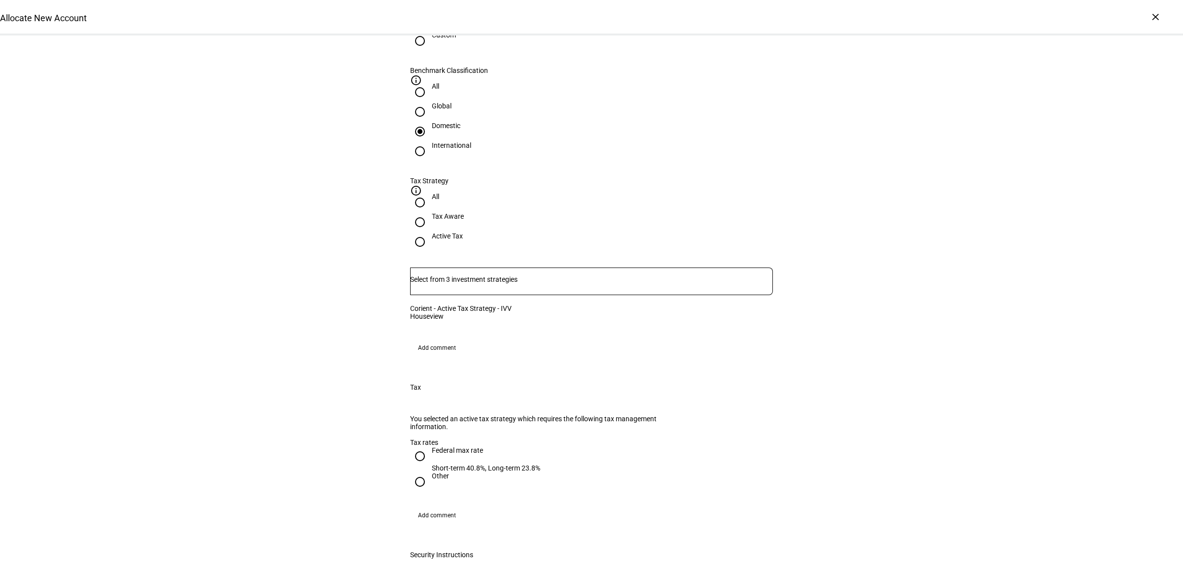
scroll to position [616, 0]
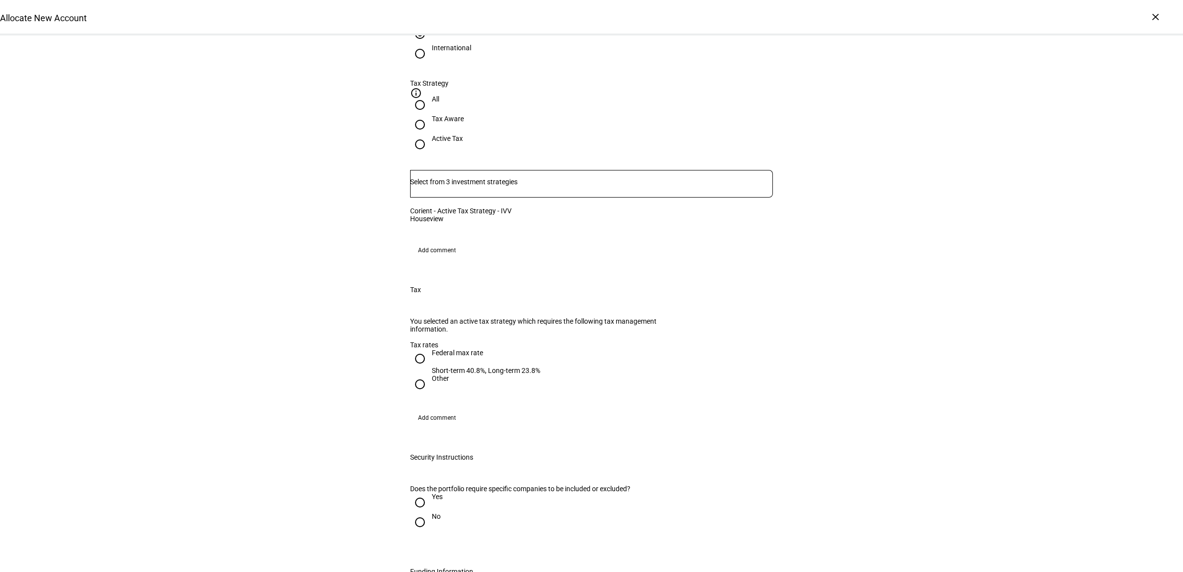
click at [421, 371] on div at bounding box center [420, 359] width 24 height 24
radio input "true"
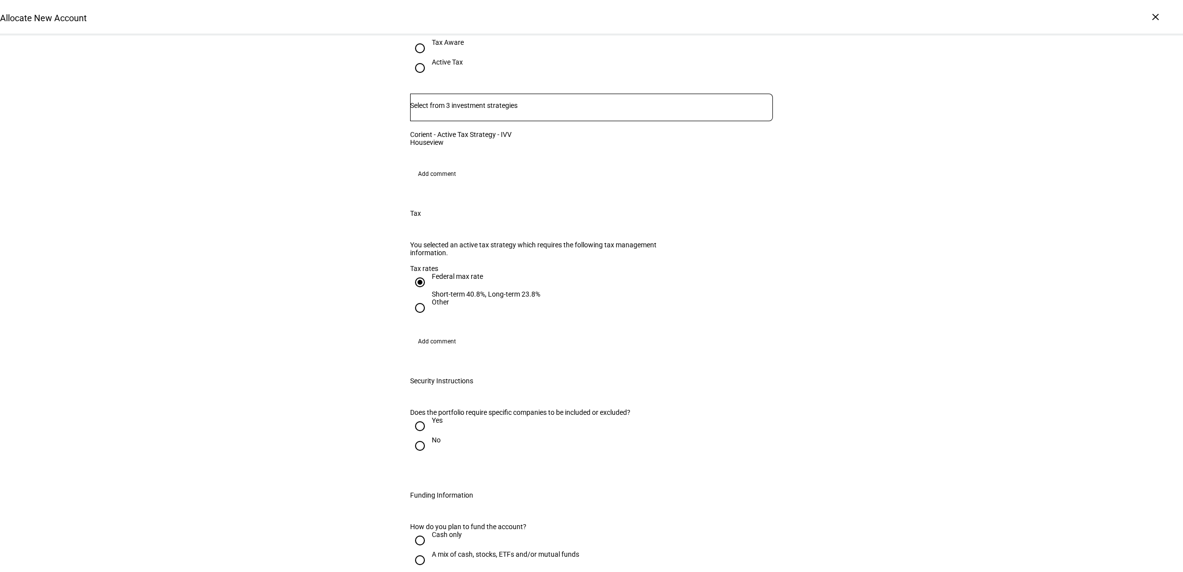
scroll to position [801, 0]
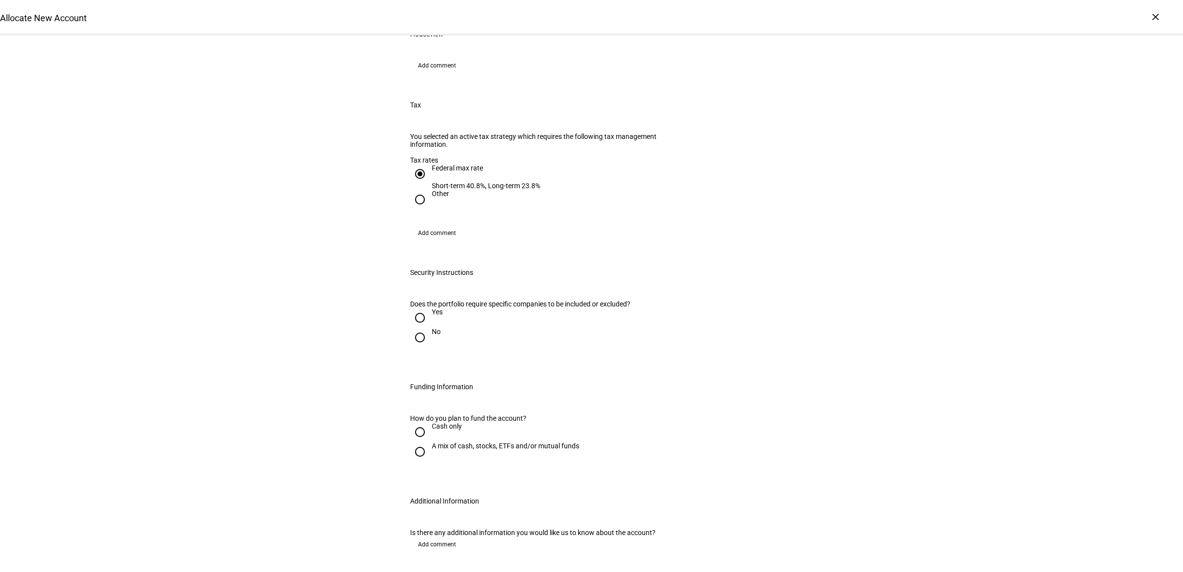
click at [412, 347] on input "No" at bounding box center [420, 338] width 20 height 20
radio input "true"
click at [419, 462] on input "A mix of cash, stocks, ETFs and/or mutual funds" at bounding box center [420, 452] width 20 height 20
radio input "true"
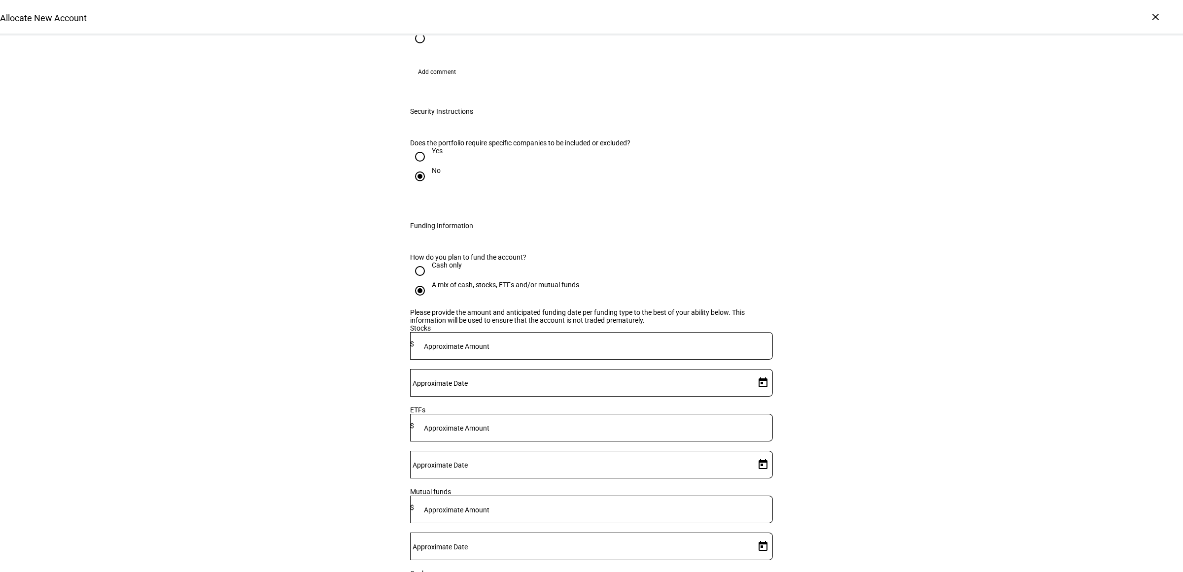
scroll to position [1047, 0]
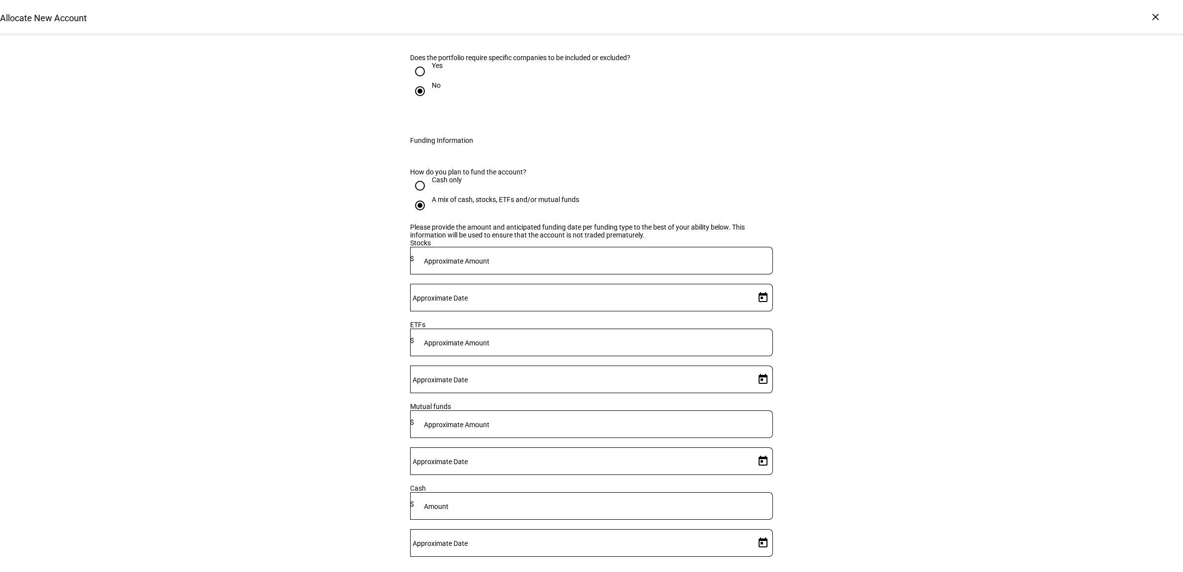
click at [489, 265] on mat-label "Approximate Amount" at bounding box center [457, 261] width 66 height 8
click at [489, 347] on mat-label "Approximate Amount" at bounding box center [457, 343] width 66 height 8
click at [568, 500] on input at bounding box center [593, 504] width 359 height 8
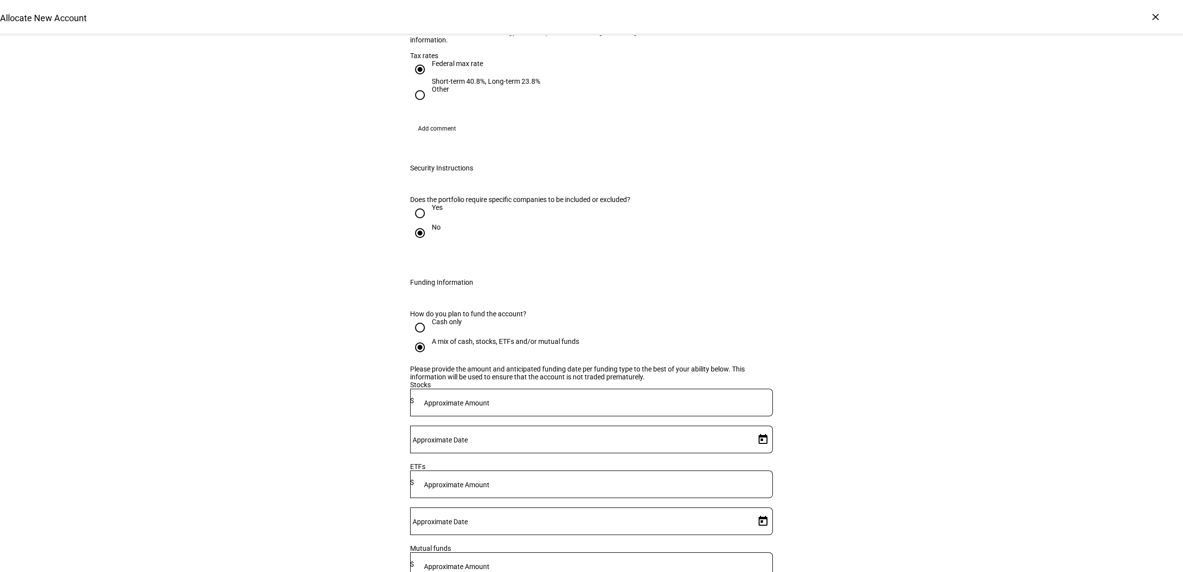
scroll to position [1110, 0]
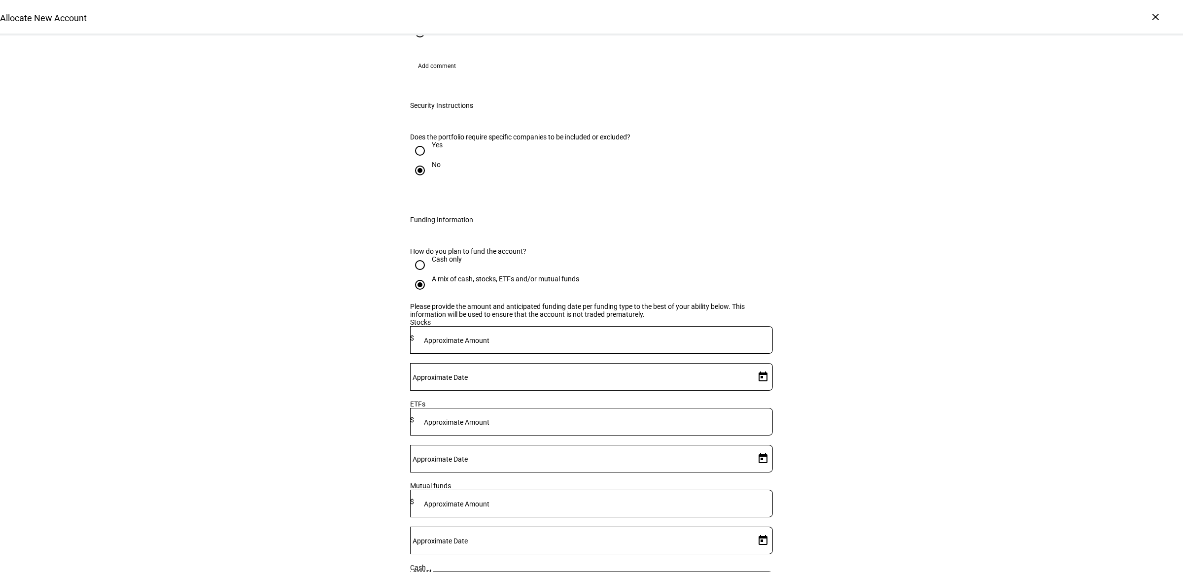
type input "150,000"
click at [736, 371] on span "21" at bounding box center [736, 370] width 18 height 18
type input "[DATE]"
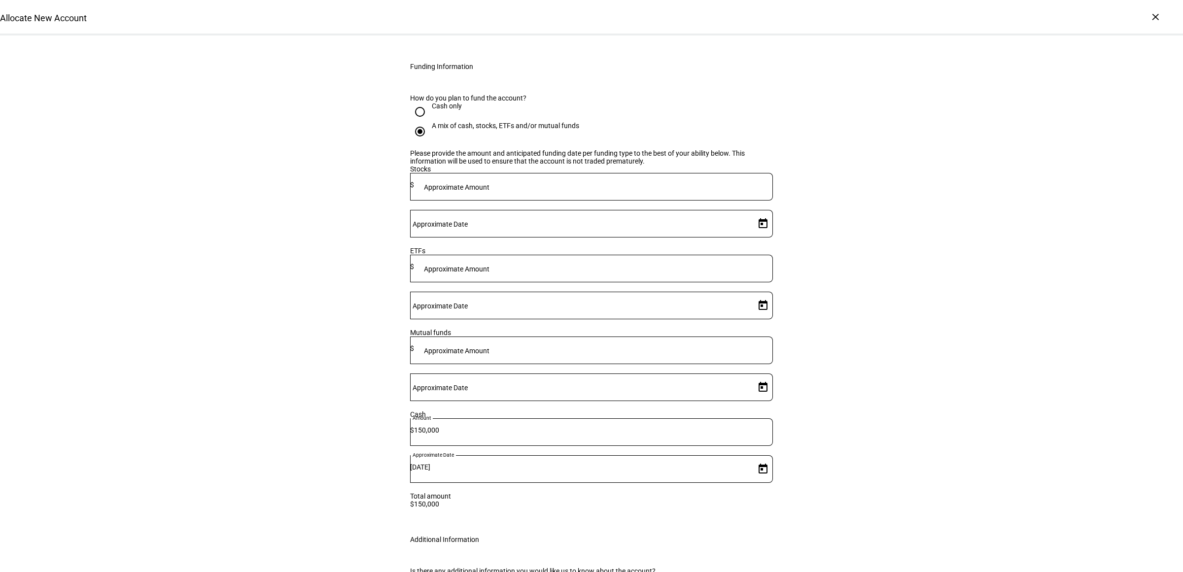
scroll to position [1356, 0]
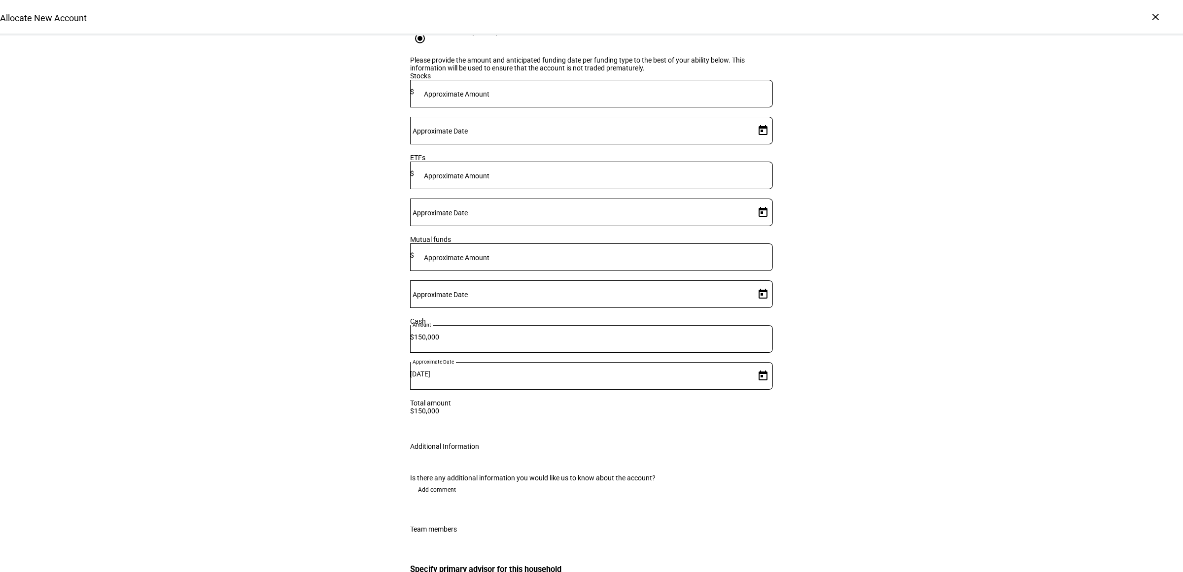
click at [440, 482] on span "Add comment" at bounding box center [437, 490] width 38 height 16
click at [457, 506] on textarea at bounding box center [591, 523] width 363 height 35
click at [661, 506] on textarea "Please connect to the existing portfolio you manage for [PERSON_NAME] (" at bounding box center [591, 523] width 363 height 35
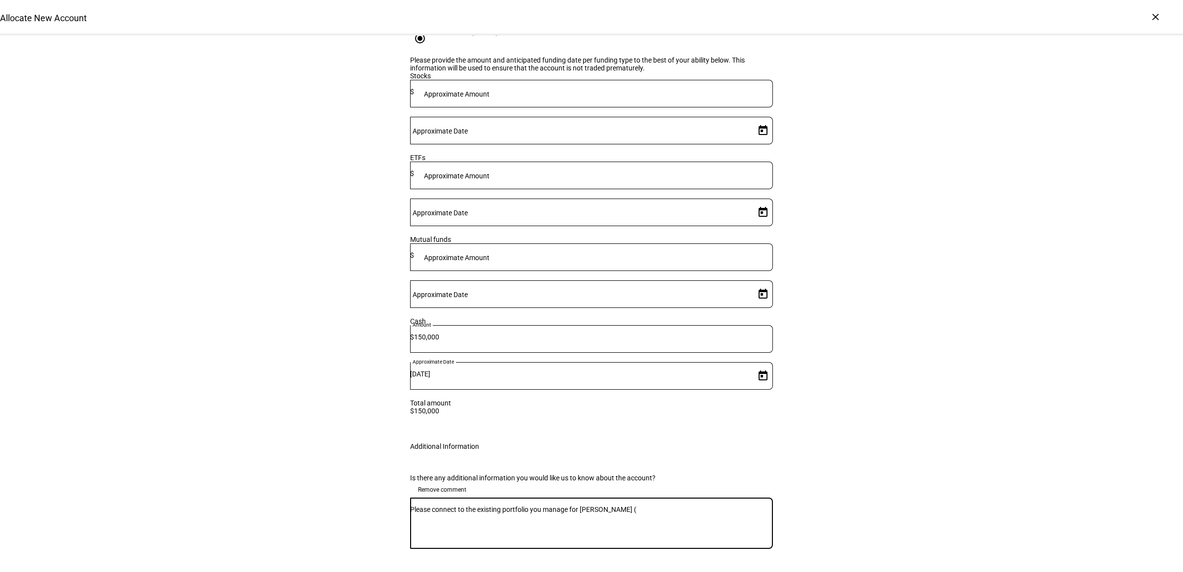
paste textarea "31443809"
type textarea "Please connect to the existing portfolio you manage for [PERSON_NAME] (31443809…"
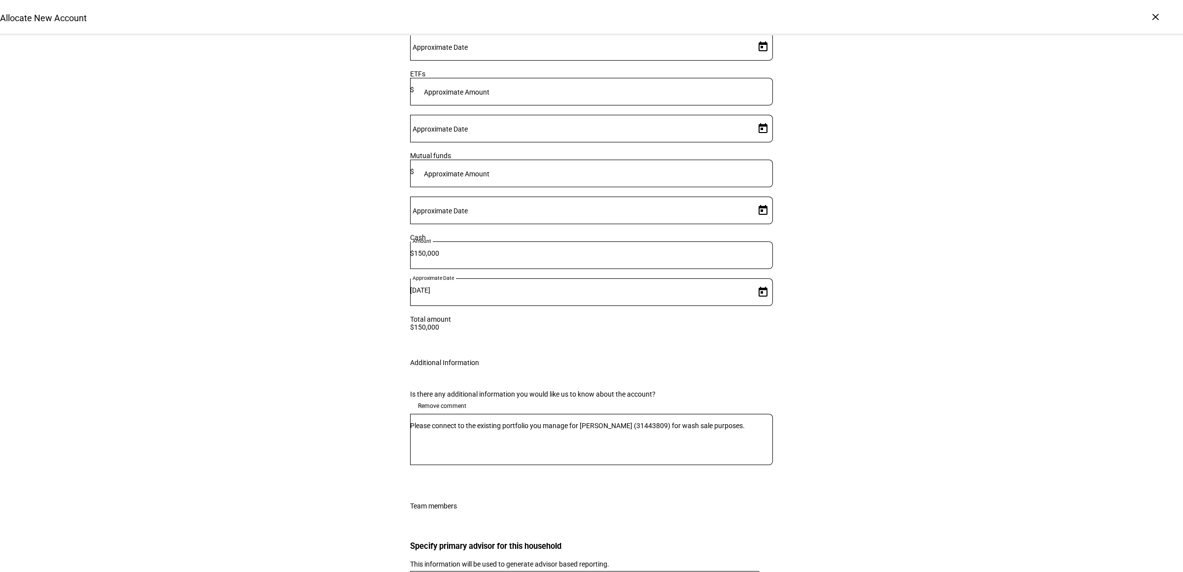
scroll to position [1521, 0]
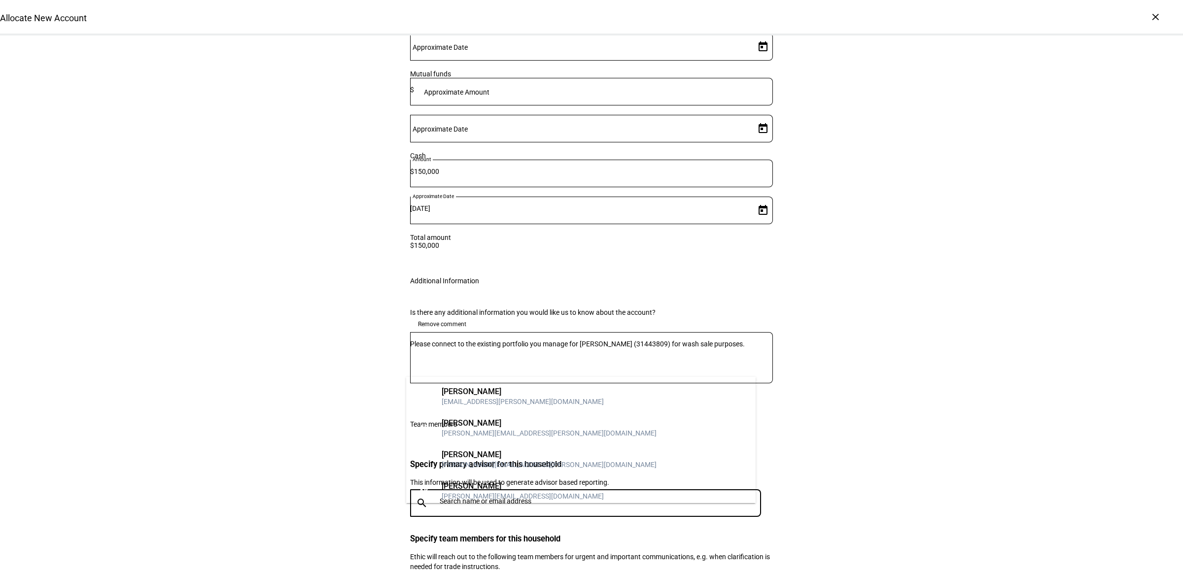
click at [520, 497] on input "text" at bounding box center [601, 501] width 325 height 8
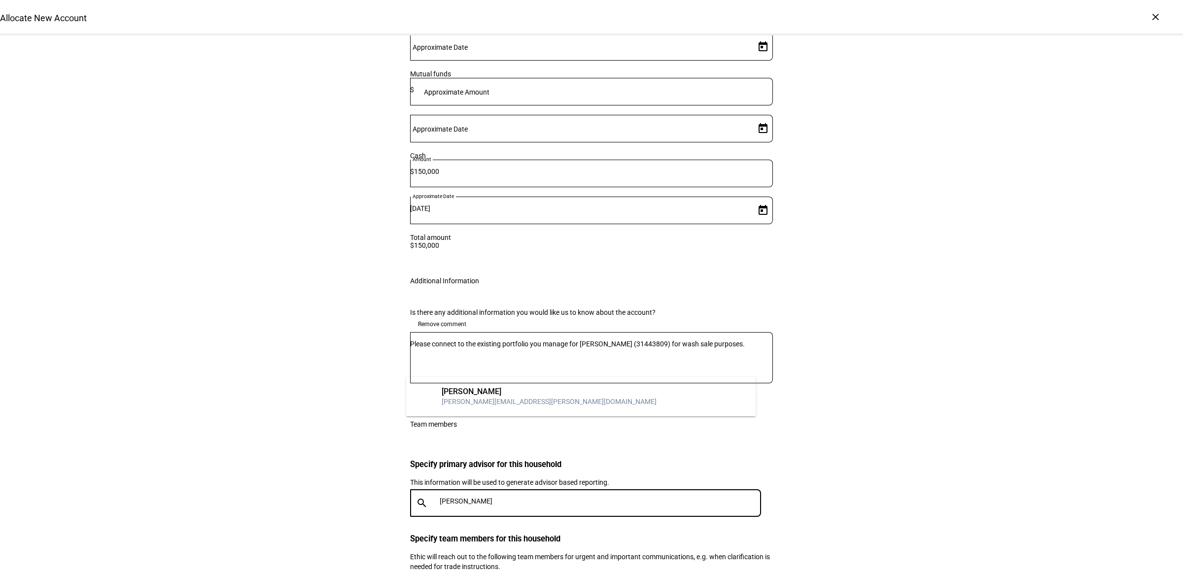
type input "[PERSON_NAME]"
drag, startPoint x: 511, startPoint y: 393, endPoint x: 843, endPoint y: 421, distance: 332.8
click at [510, 393] on div "[PERSON_NAME]" at bounding box center [548, 392] width 215 height 10
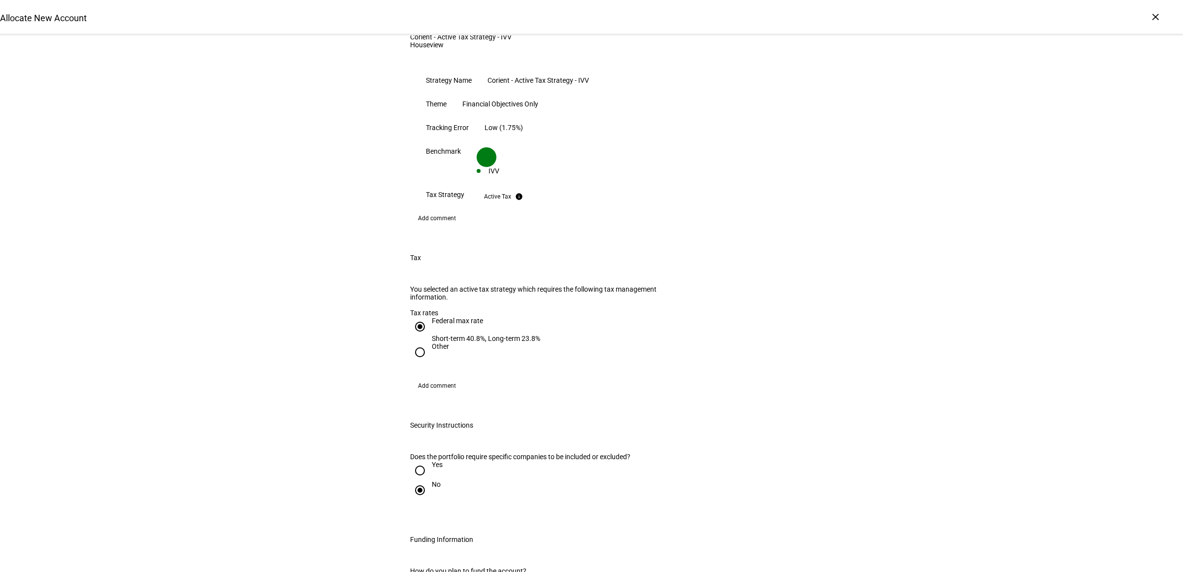
scroll to position [721, 0]
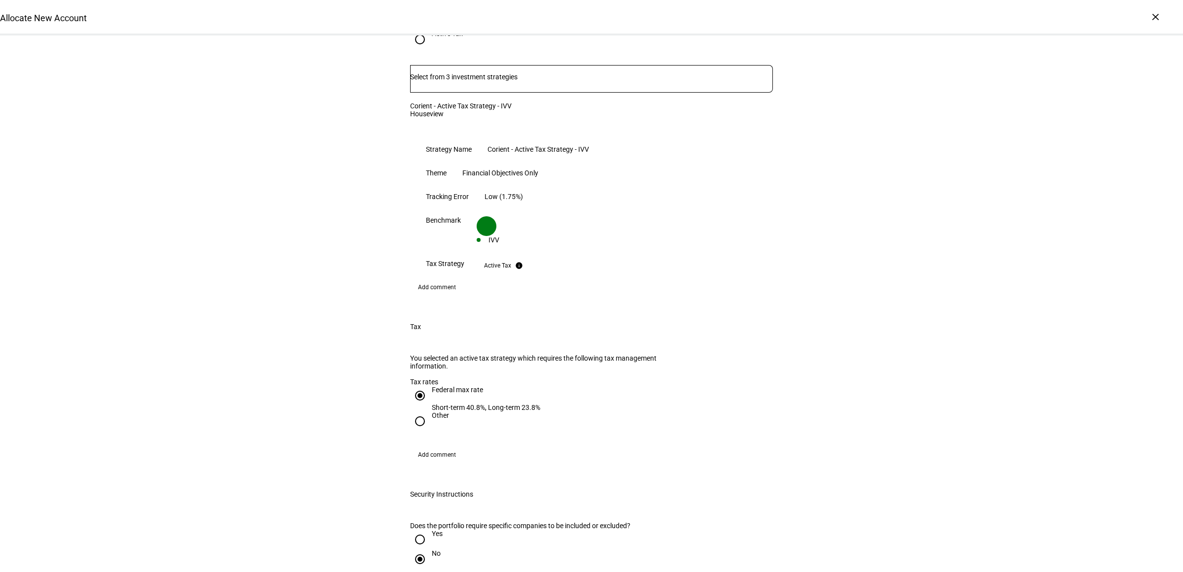
click at [1124, 155] on div "Allocate New Account Complete and submit this form to allocate a new account to…" at bounding box center [591, 402] width 1183 height 2175
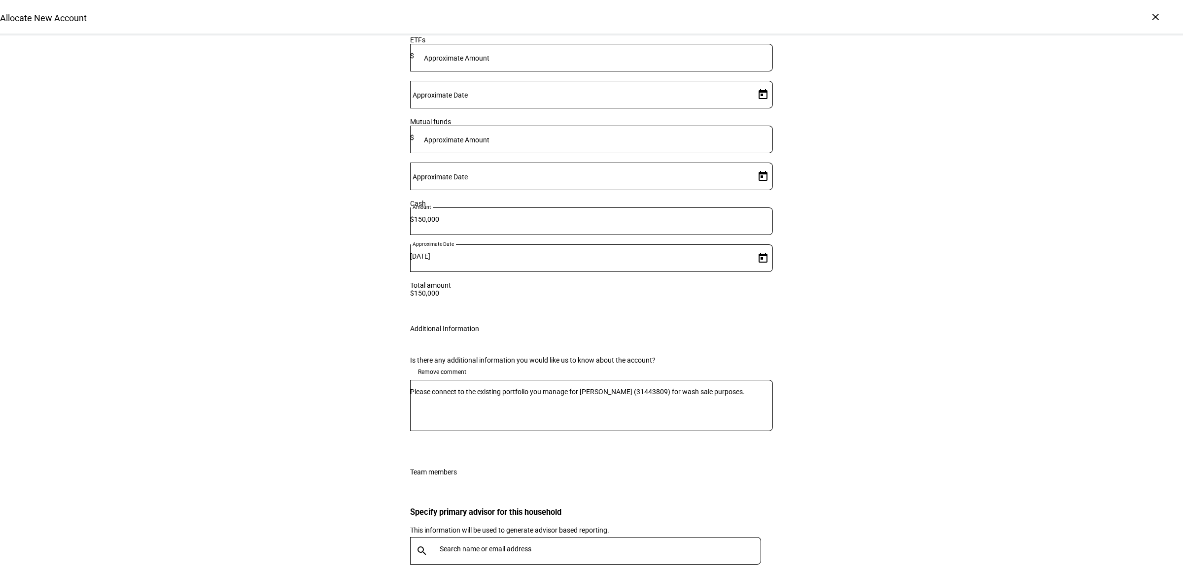
scroll to position [1553, 0]
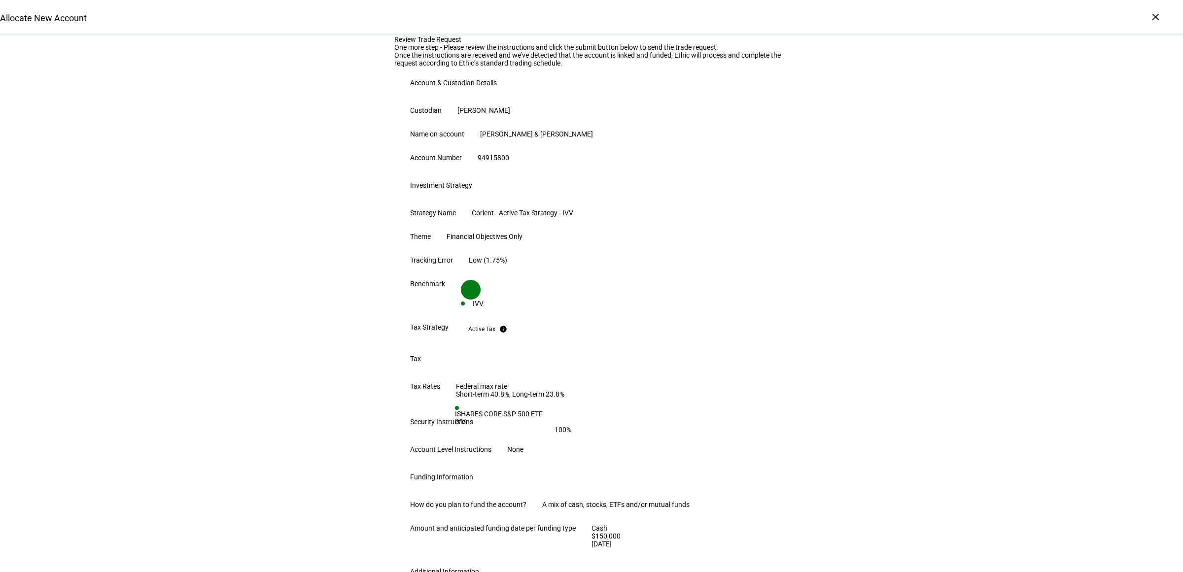
click at [942, 353] on div "Review Trade Request One more step - Please review the instructions and click t…" at bounding box center [591, 384] width 1183 height 698
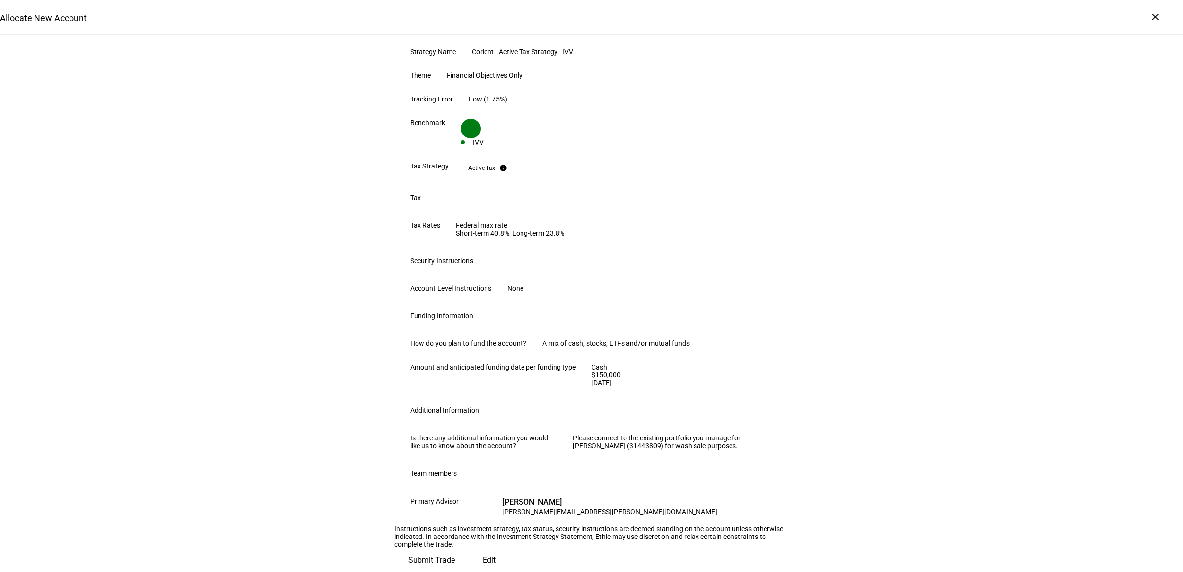
scroll to position [441, 0]
click at [455, 548] on span "Submit Trade" at bounding box center [431, 560] width 47 height 24
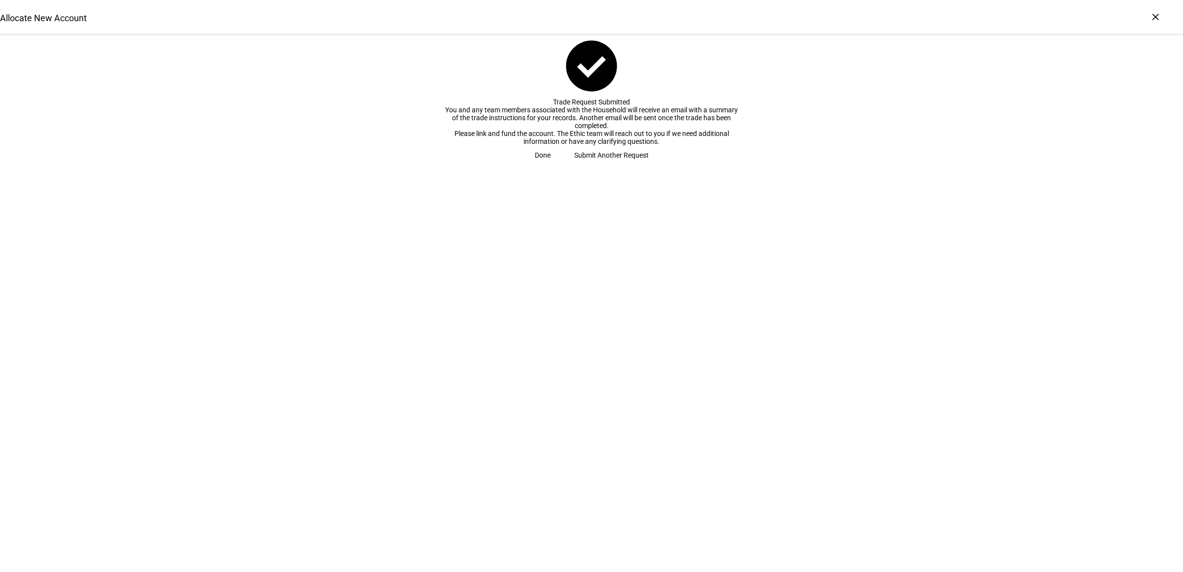
click at [550, 165] on span "Done" at bounding box center [543, 155] width 16 height 20
